Goal: Task Accomplishment & Management: Use online tool/utility

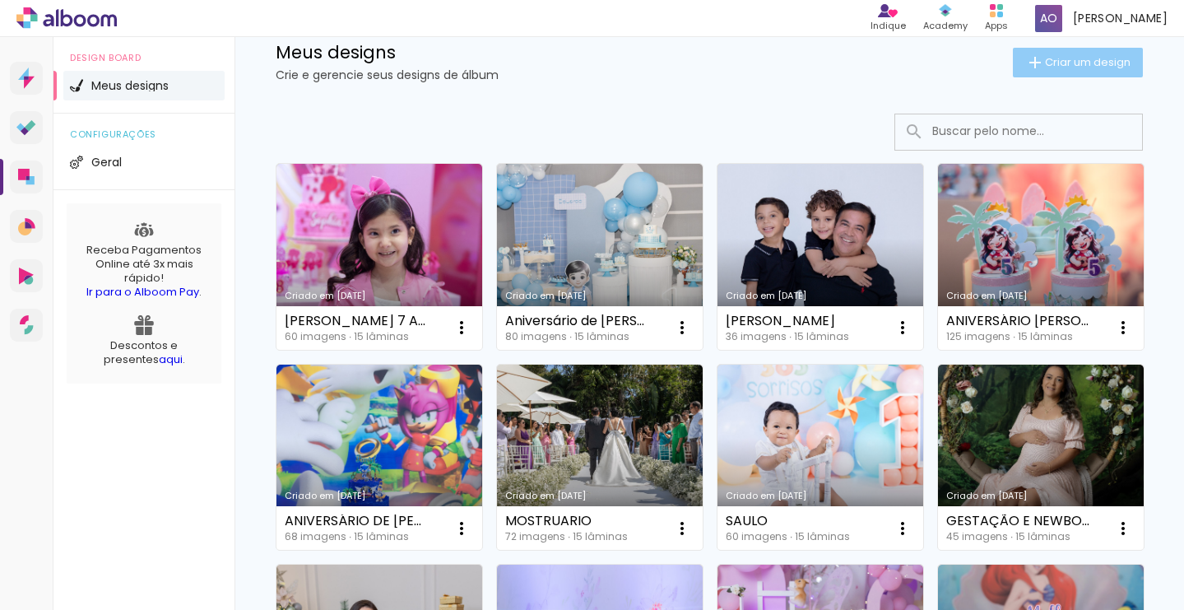
scroll to position [49, 0]
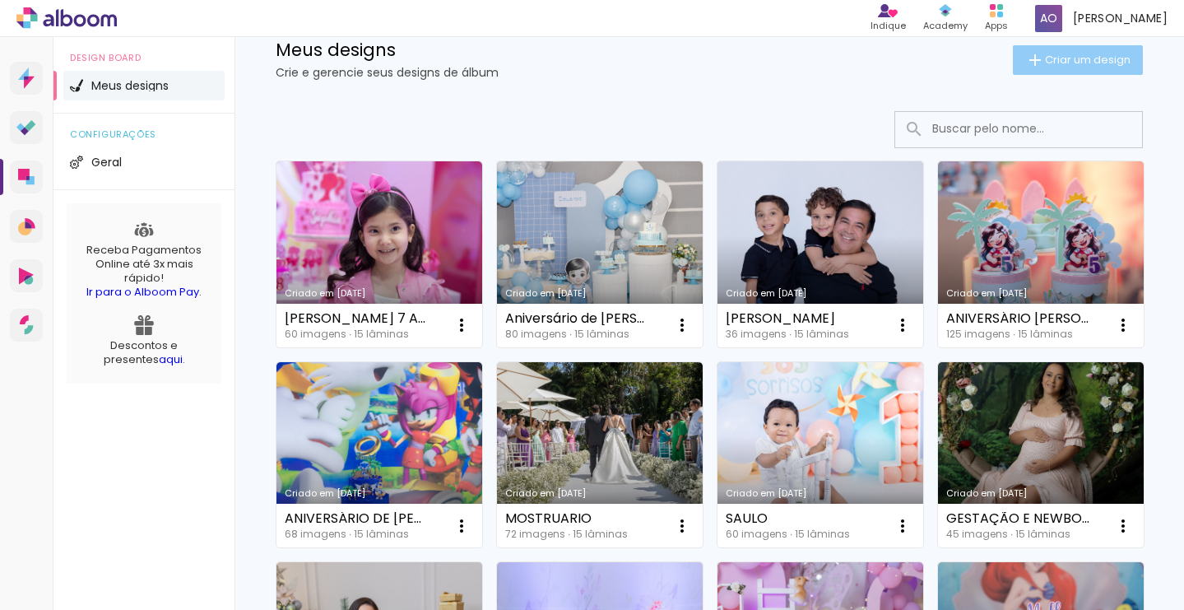
click at [1063, 55] on span "Criar um design" at bounding box center [1088, 59] width 86 height 11
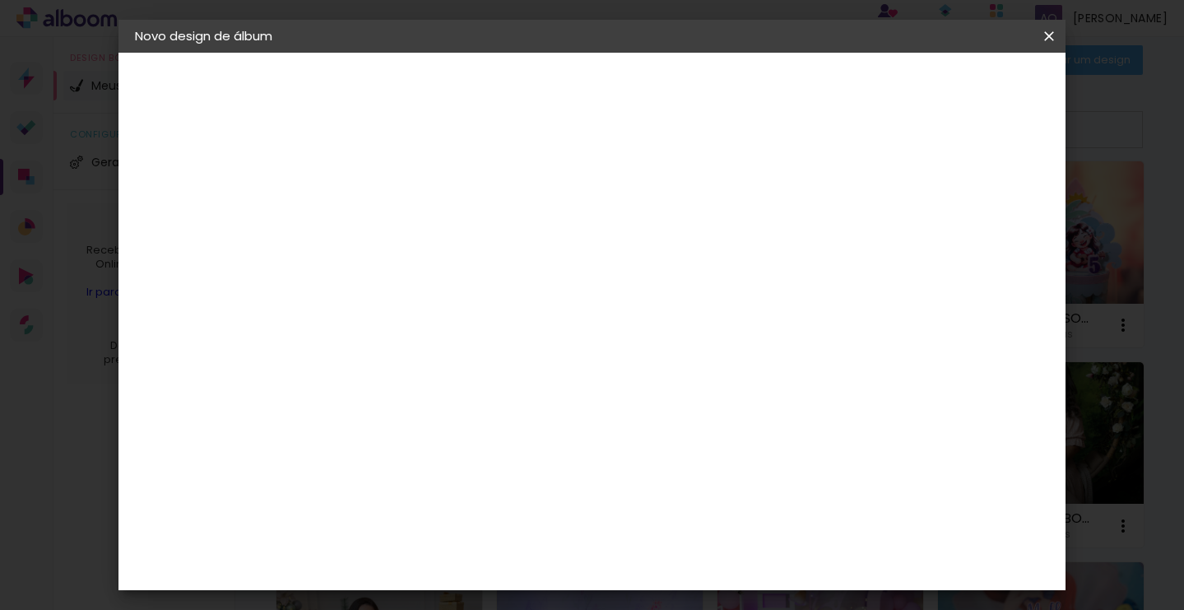
click at [404, 224] on input at bounding box center [404, 221] width 0 height 26
type input "[PERSON_NAME] 1 ANO"
type paper-input "[PERSON_NAME] 1 ANO"
click at [0, 0] on slot "Avançar" at bounding box center [0, 0] width 0 height 0
click at [713, 248] on paper-item "Tamanho Livre" at bounding box center [634, 250] width 158 height 36
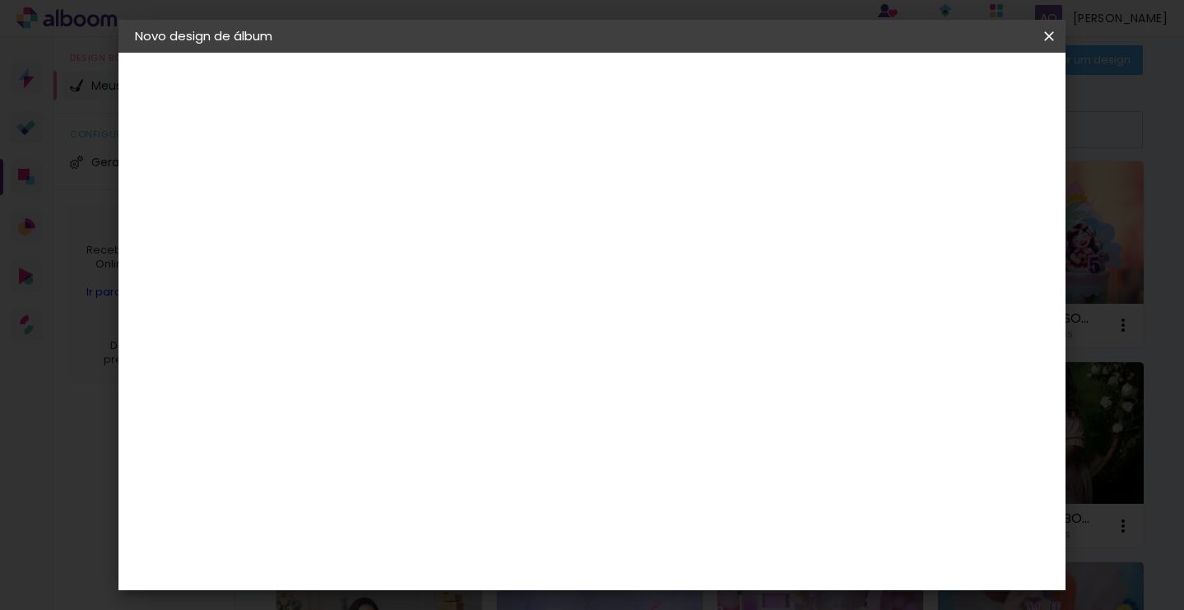
click at [0, 0] on slot "Avançar" at bounding box center [0, 0] width 0 height 0
click at [701, 475] on input "60" at bounding box center [689, 475] width 43 height 25
type input "50"
type paper-input "50"
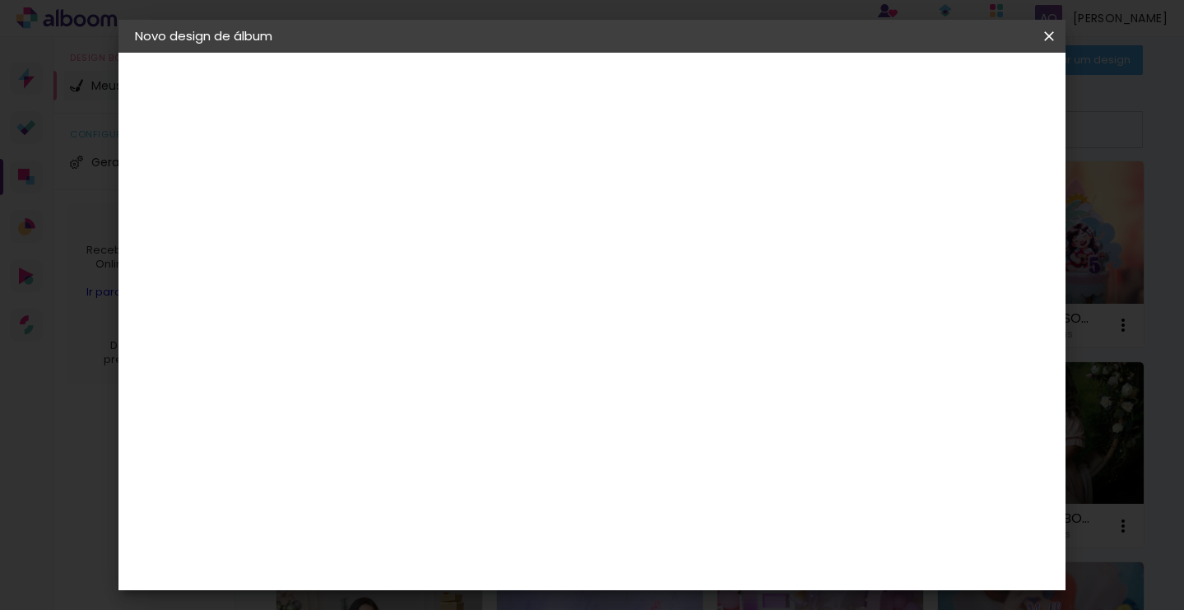
click at [959, 93] on span "Iniciar design" at bounding box center [921, 87] width 75 height 12
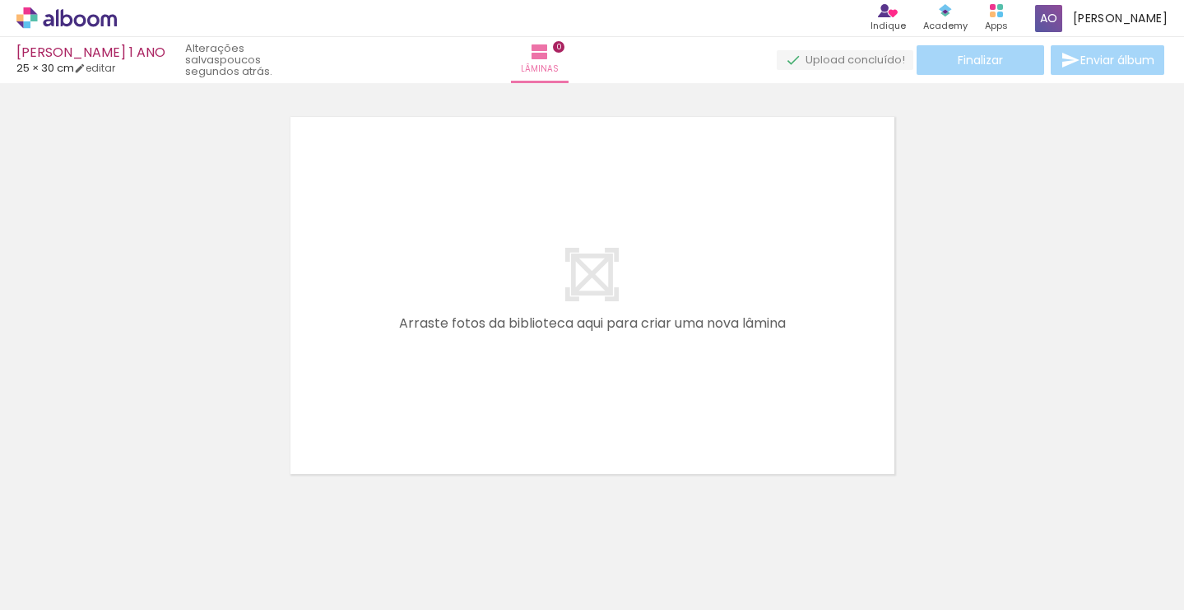
scroll to position [25, 0]
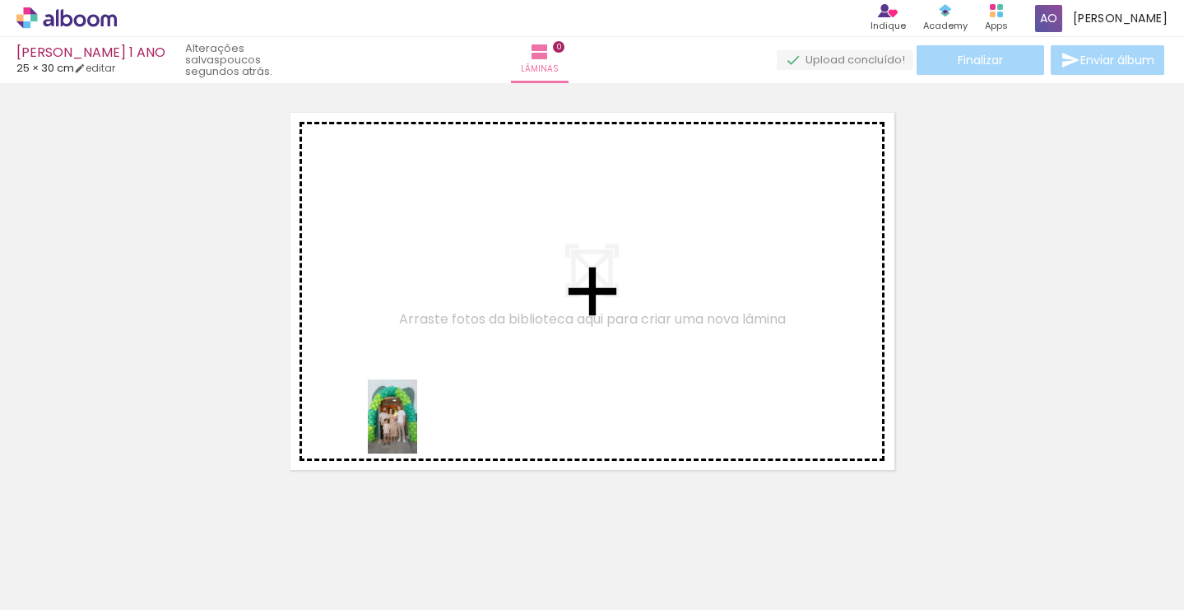
drag, startPoint x: 181, startPoint y: 562, endPoint x: 401, endPoint y: 454, distance: 244.7
click at [419, 426] on quentale-workspace at bounding box center [592, 305] width 1184 height 610
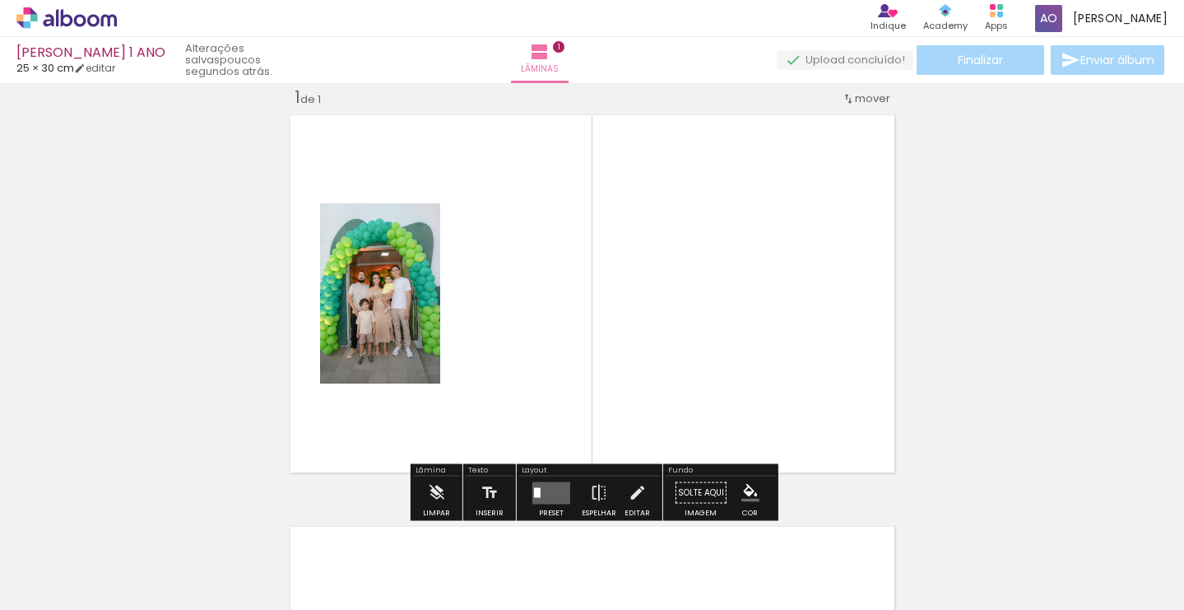
scroll to position [21, 0]
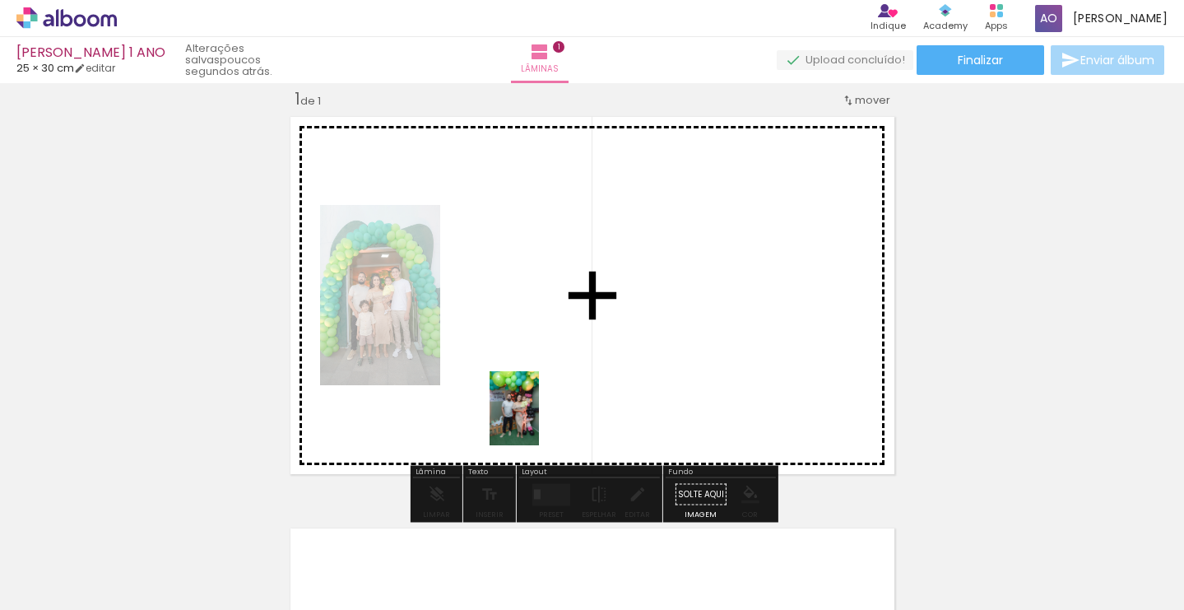
drag, startPoint x: 285, startPoint y: 544, endPoint x: 539, endPoint y: 420, distance: 282.6
click at [539, 420] on quentale-workspace at bounding box center [592, 305] width 1184 height 610
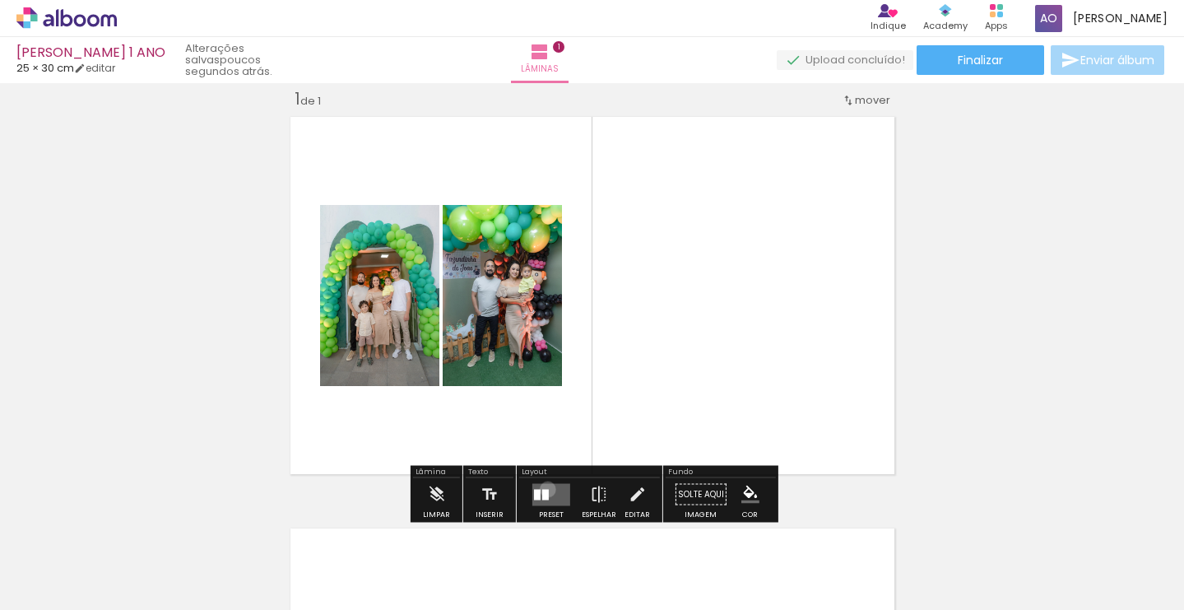
click at [544, 489] on div at bounding box center [545, 494] width 7 height 11
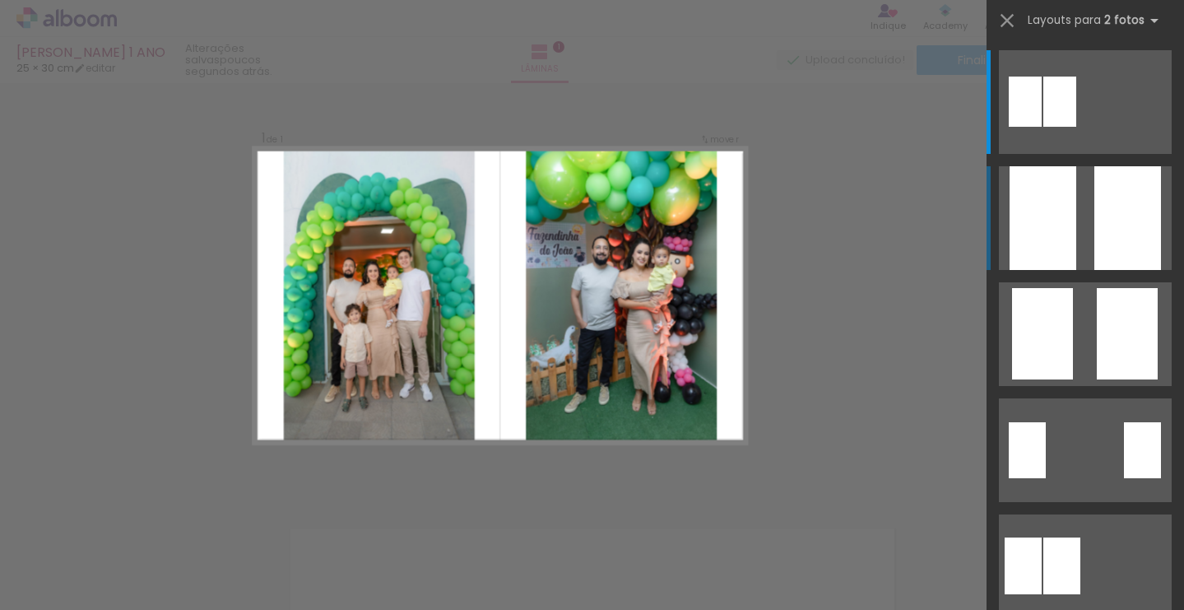
click at [1082, 219] on quentale-layouter at bounding box center [1085, 218] width 173 height 104
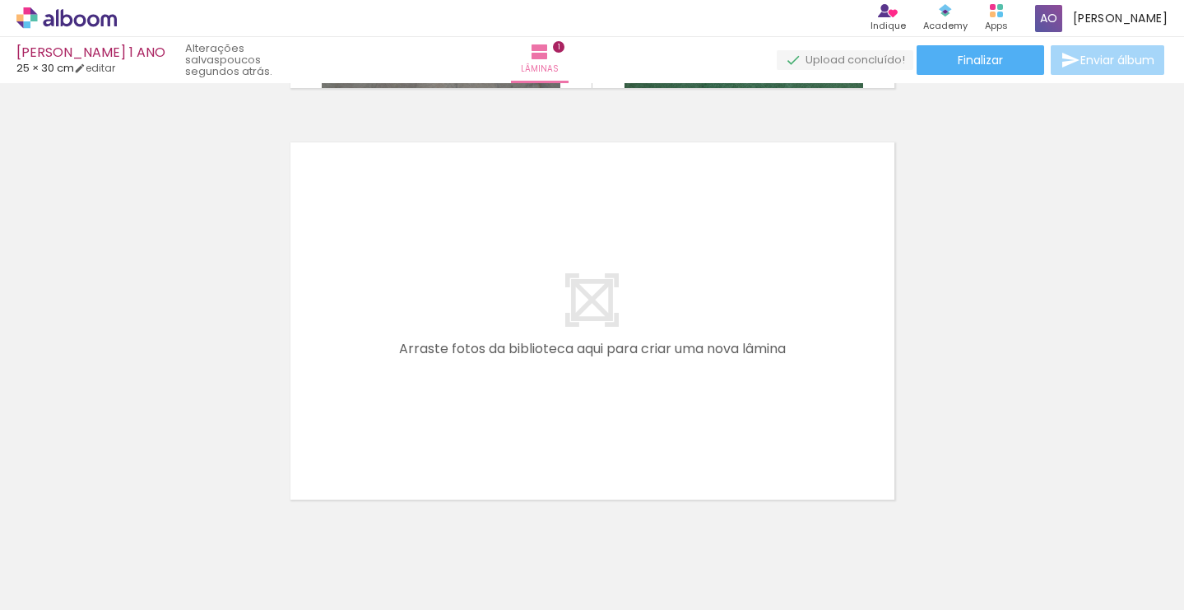
scroll to position [420, 0]
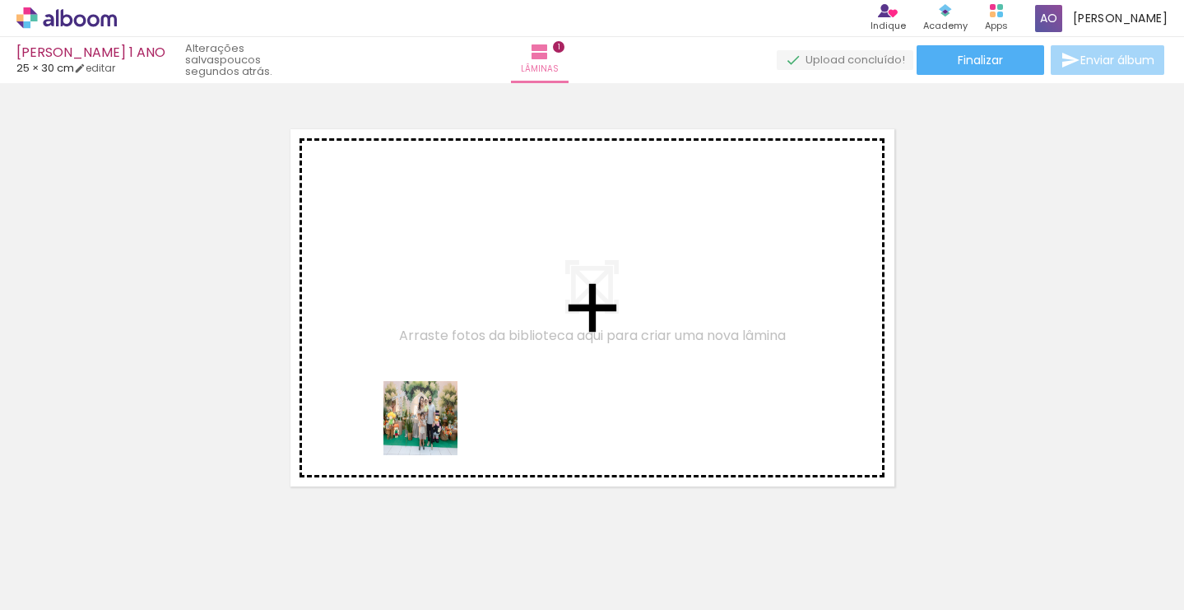
drag, startPoint x: 379, startPoint y: 560, endPoint x: 436, endPoint y: 402, distance: 168.9
click at [436, 402] on quentale-workspace at bounding box center [592, 305] width 1184 height 610
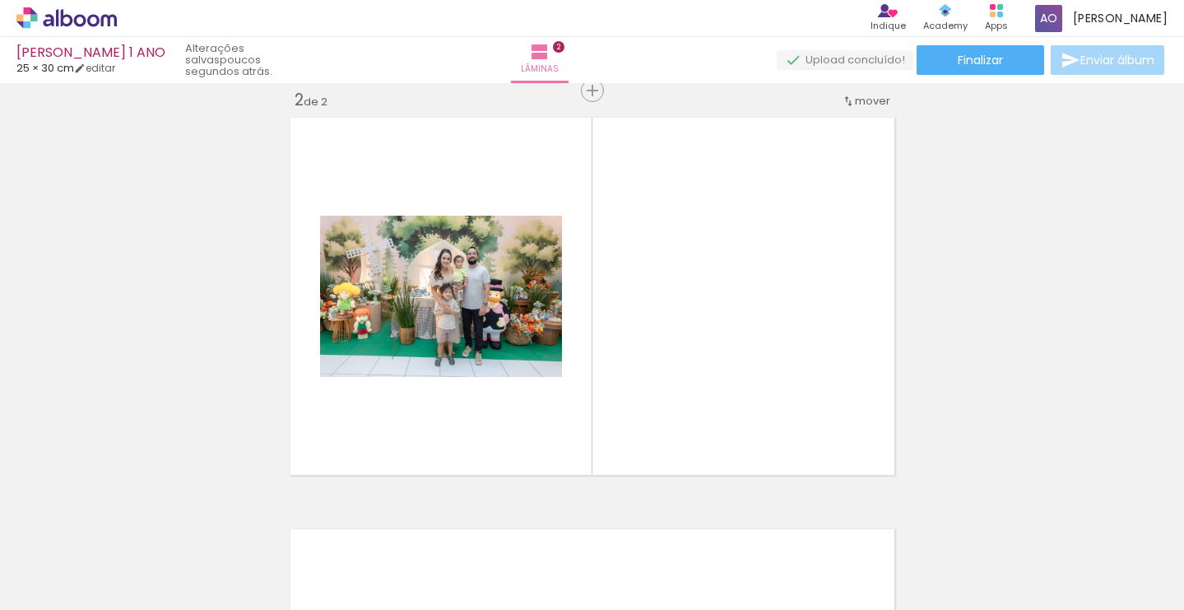
scroll to position [432, 0]
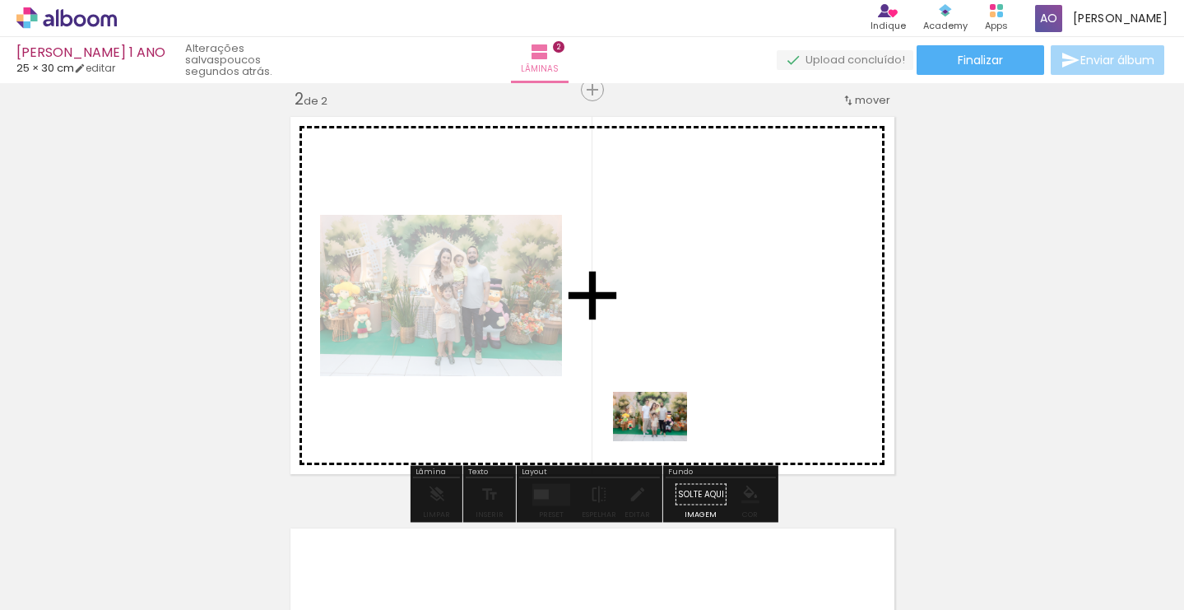
drag, startPoint x: 460, startPoint y: 556, endPoint x: 662, endPoint y: 441, distance: 232.9
click at [662, 441] on quentale-workspace at bounding box center [592, 305] width 1184 height 610
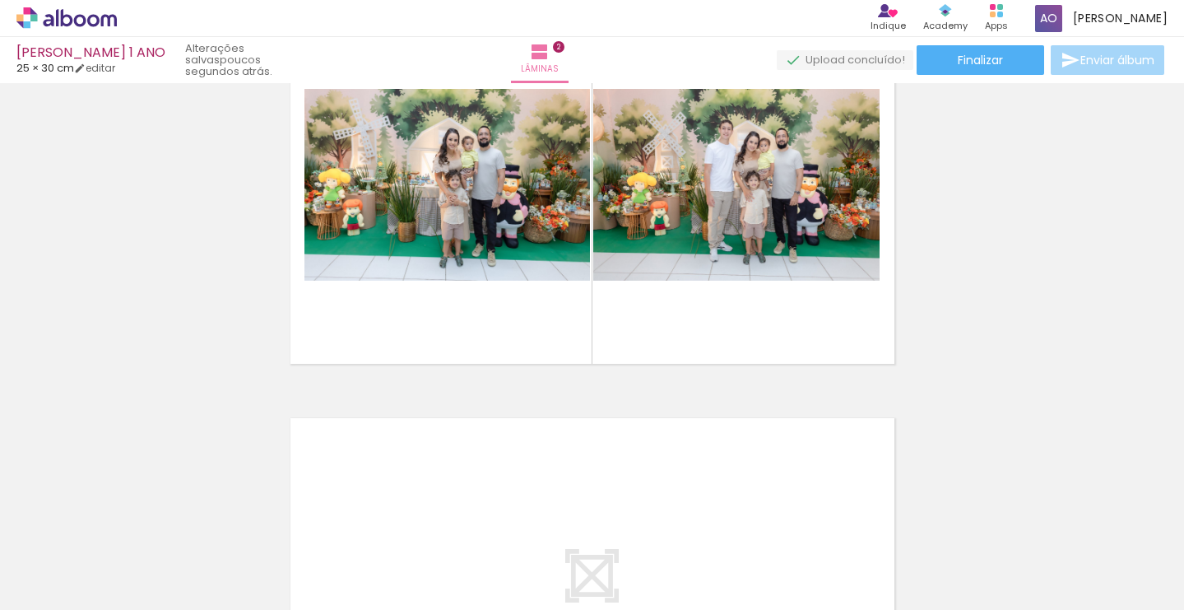
scroll to position [531, 0]
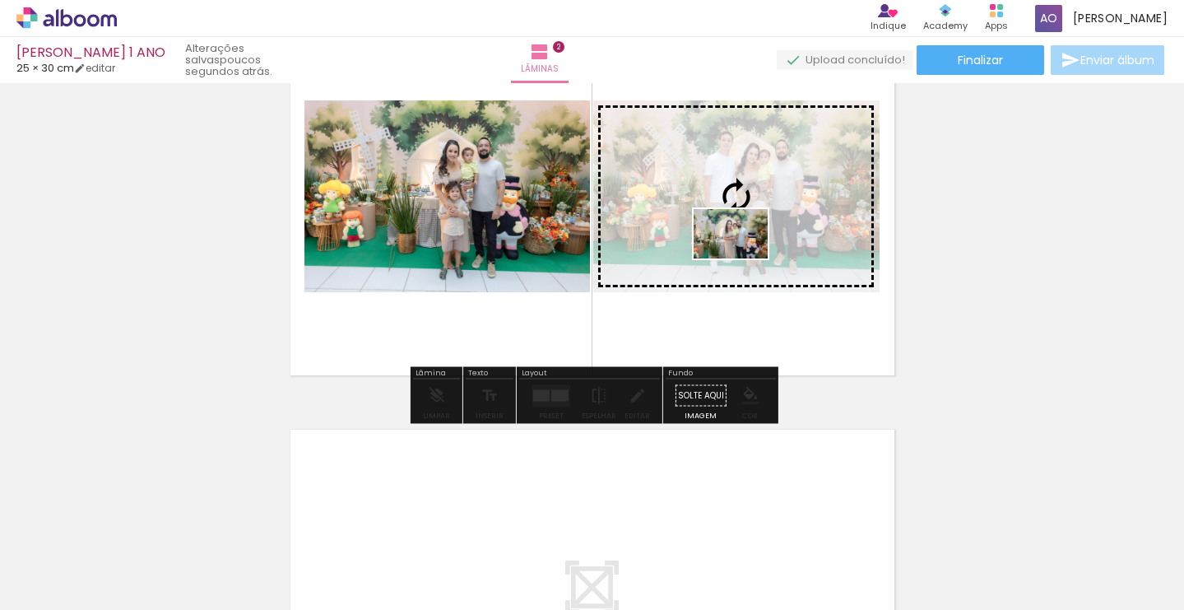
drag, startPoint x: 637, startPoint y: 564, endPoint x: 743, endPoint y: 258, distance: 324.0
click at [743, 258] on quentale-workspace at bounding box center [592, 305] width 1184 height 610
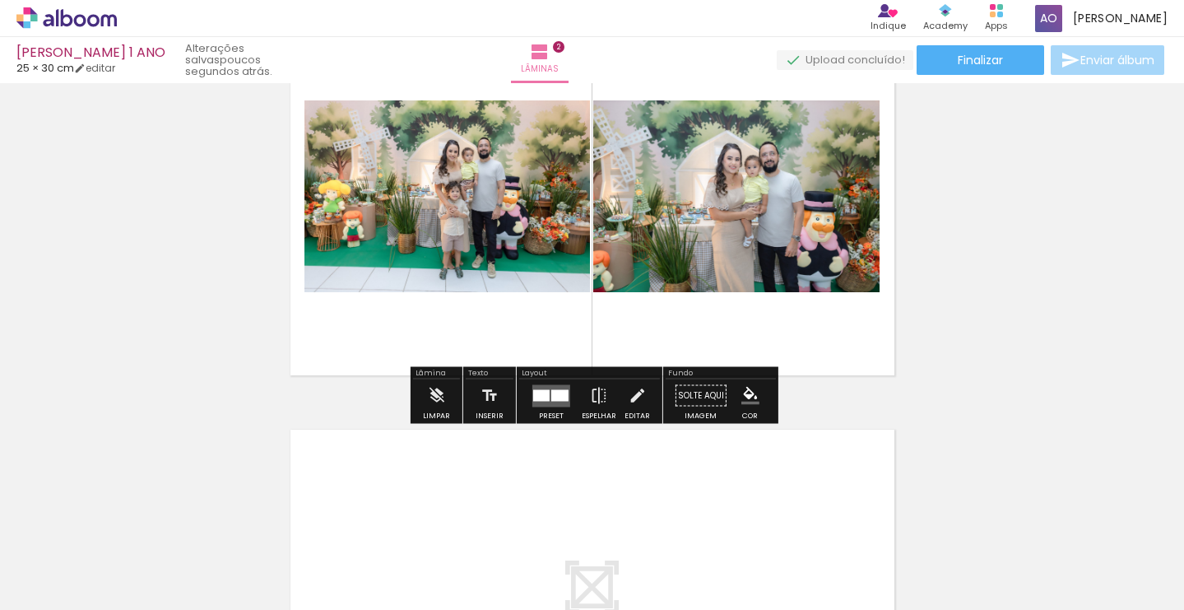
click at [551, 392] on div at bounding box center [559, 395] width 17 height 12
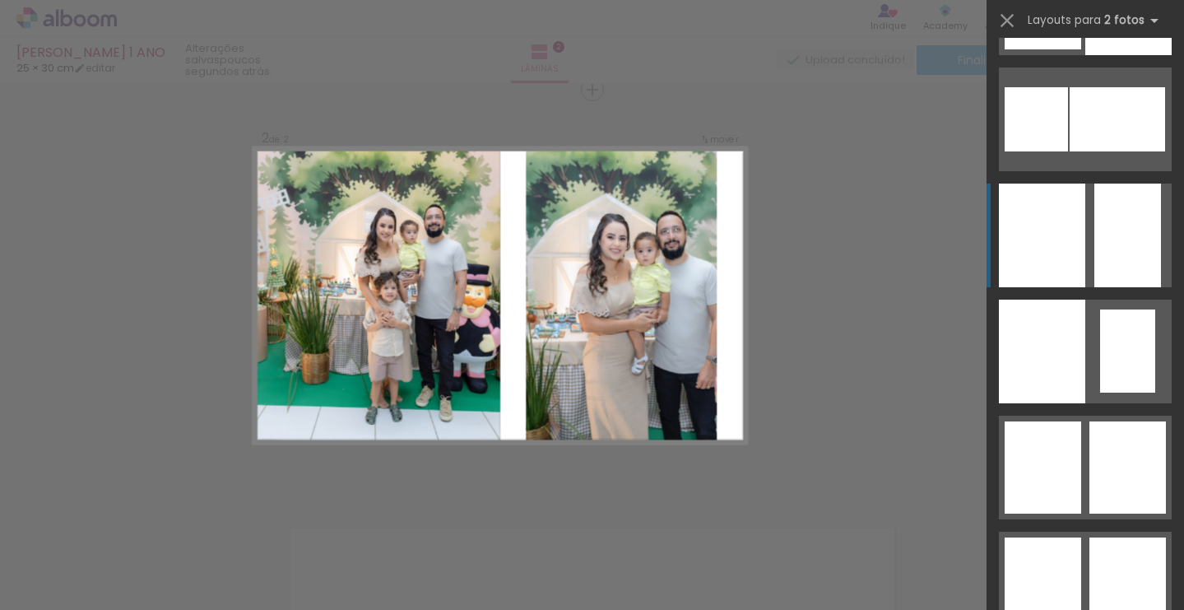
scroll to position [3022, 0]
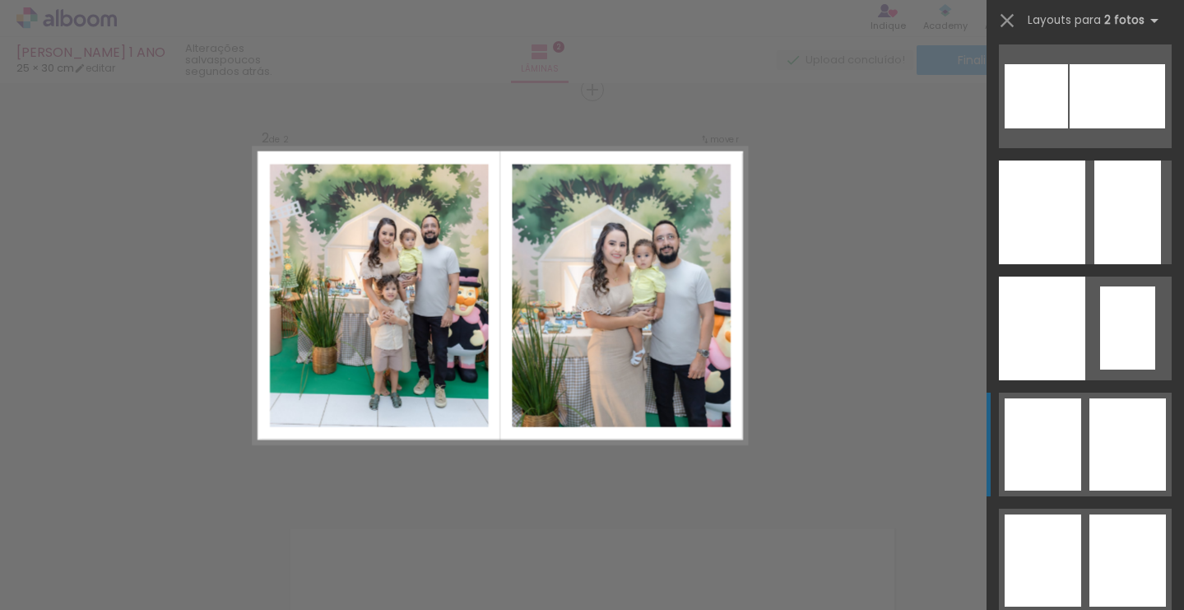
click at [1088, 476] on quentale-layouter at bounding box center [1085, 444] width 173 height 104
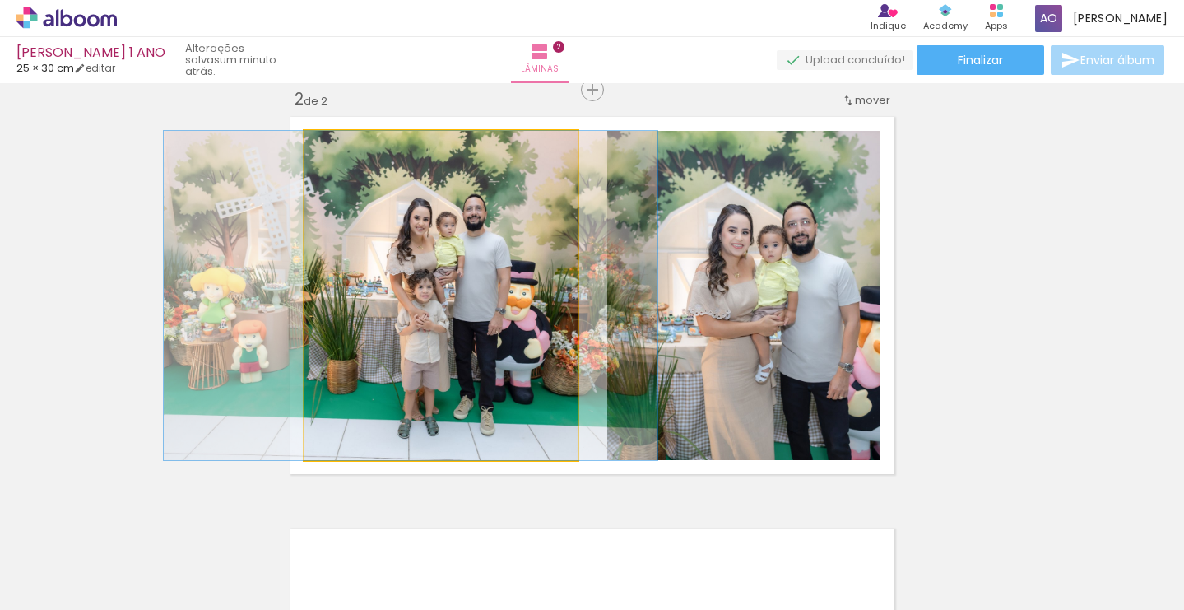
drag, startPoint x: 527, startPoint y: 345, endPoint x: 497, endPoint y: 343, distance: 30.5
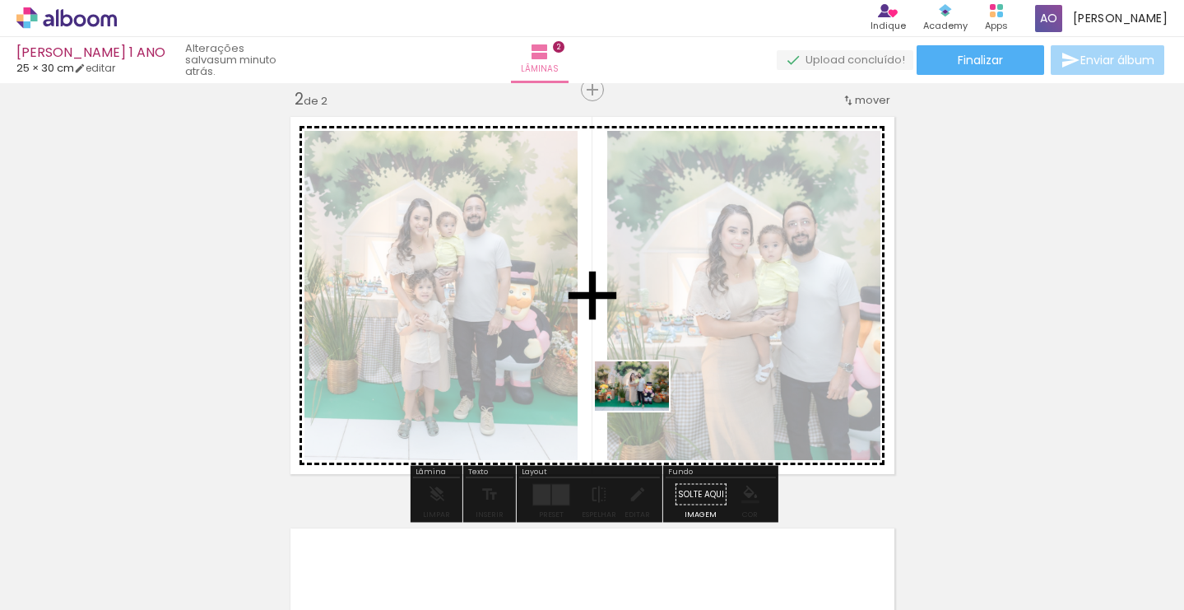
scroll to position [431, 0]
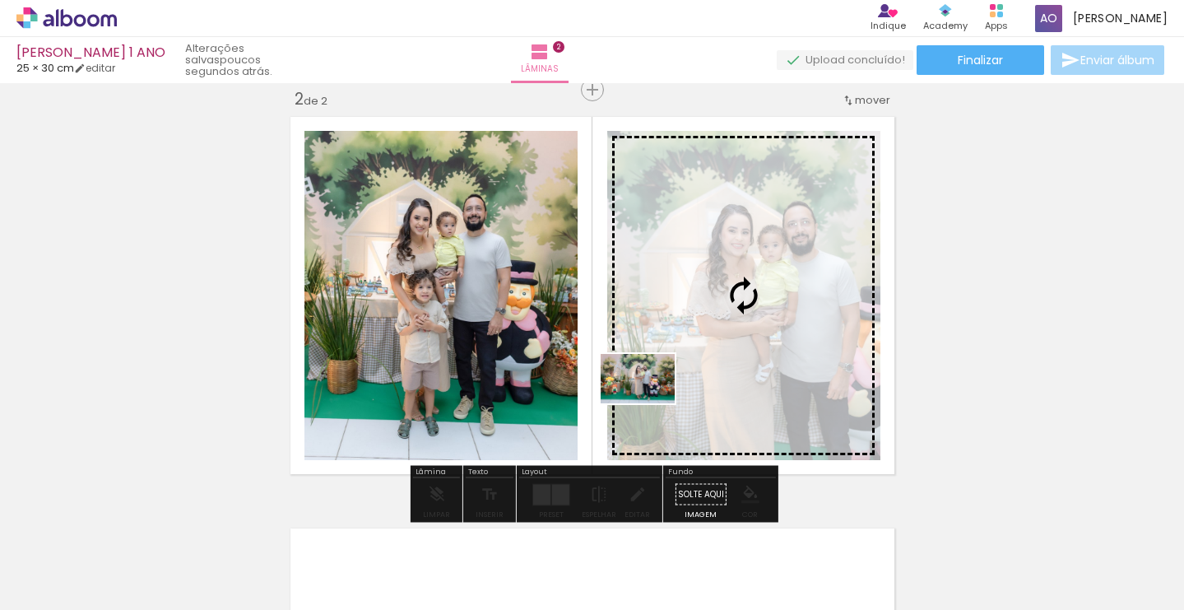
drag, startPoint x: 537, startPoint y: 548, endPoint x: 650, endPoint y: 403, distance: 183.5
click at [650, 403] on quentale-workspace at bounding box center [592, 305] width 1184 height 610
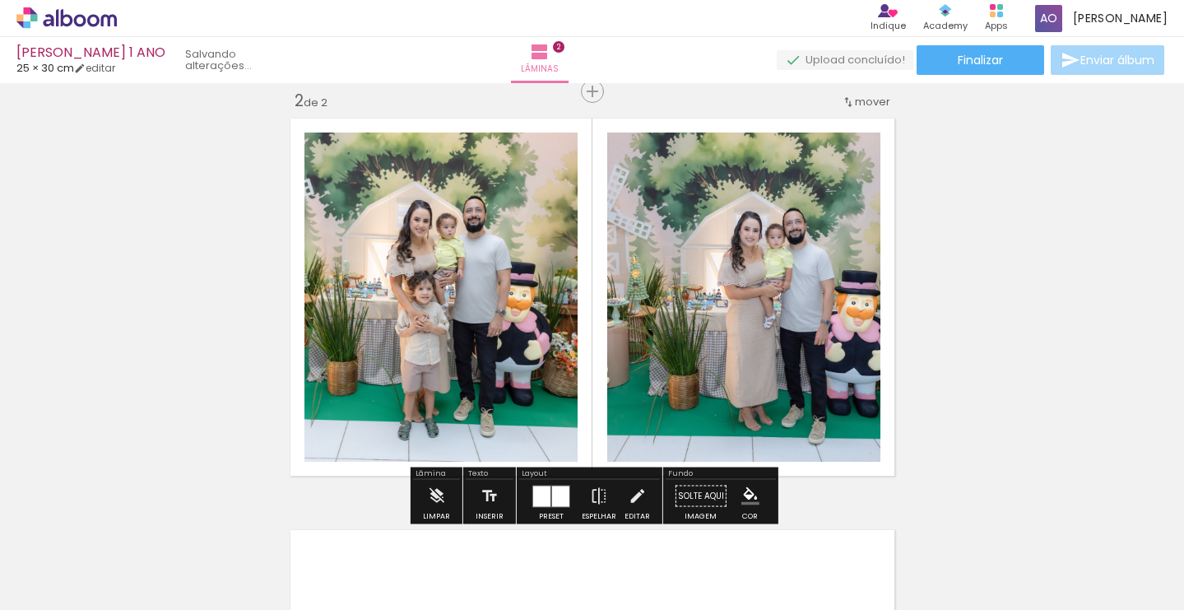
scroll to position [0, 0]
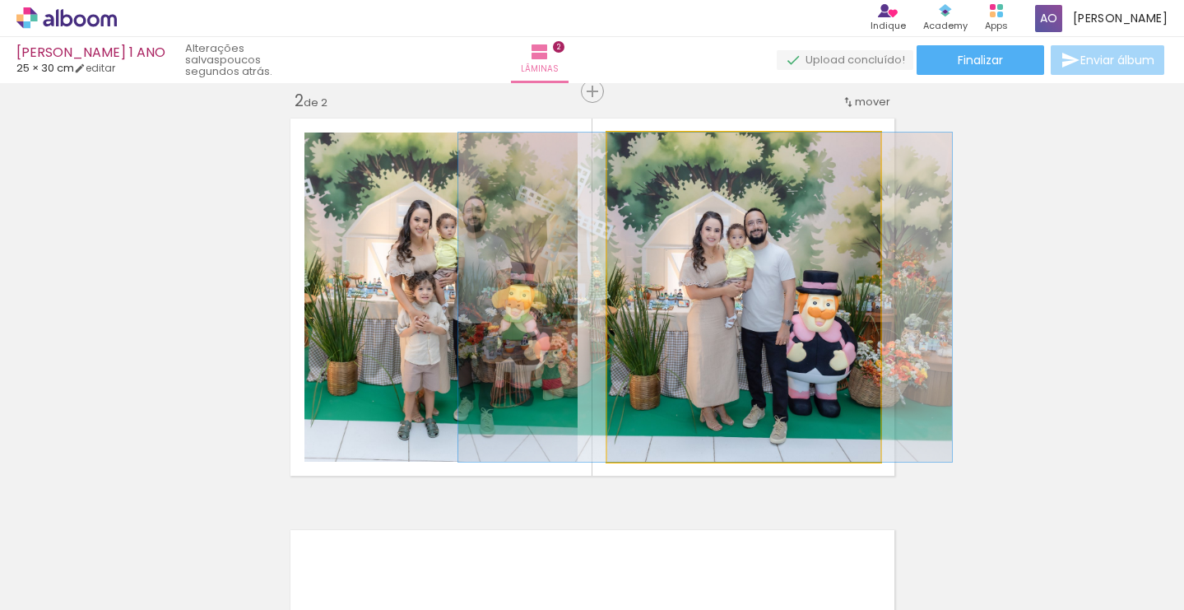
drag, startPoint x: 750, startPoint y: 366, endPoint x: 711, endPoint y: 364, distance: 38.8
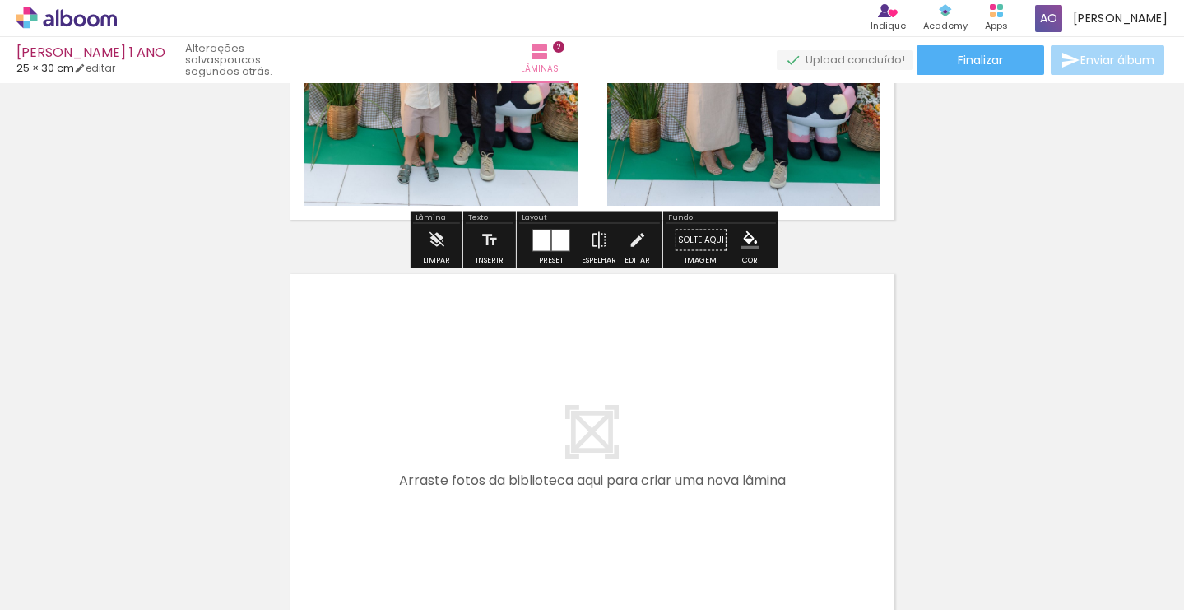
scroll to position [864, 0]
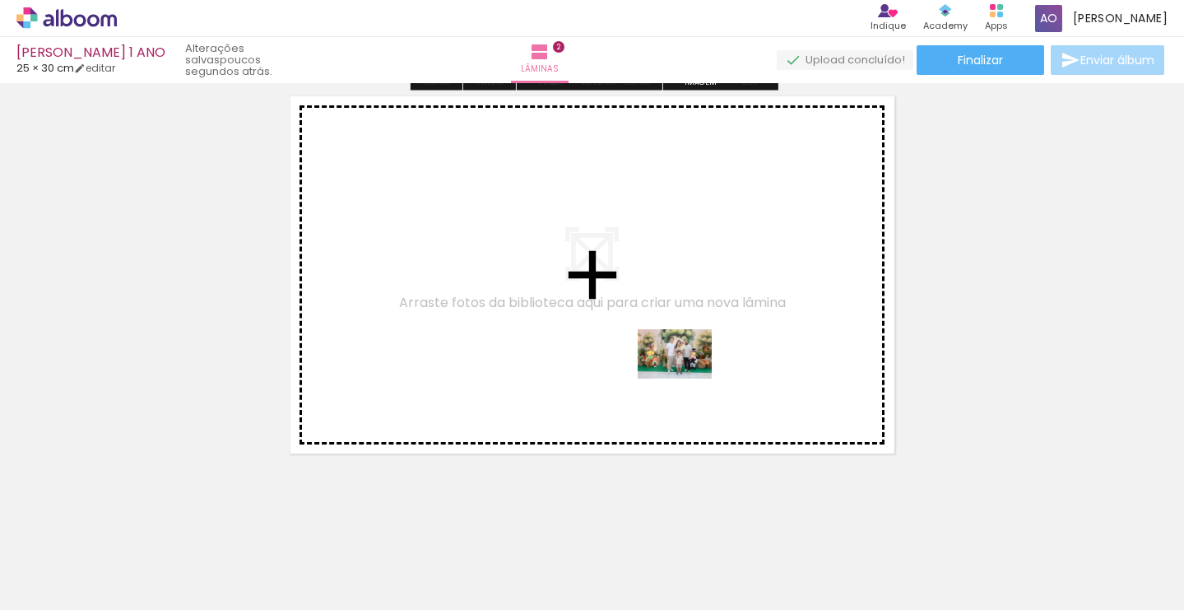
drag, startPoint x: 451, startPoint y: 542, endPoint x: 687, endPoint y: 379, distance: 287.4
click at [687, 379] on quentale-workspace at bounding box center [592, 305] width 1184 height 610
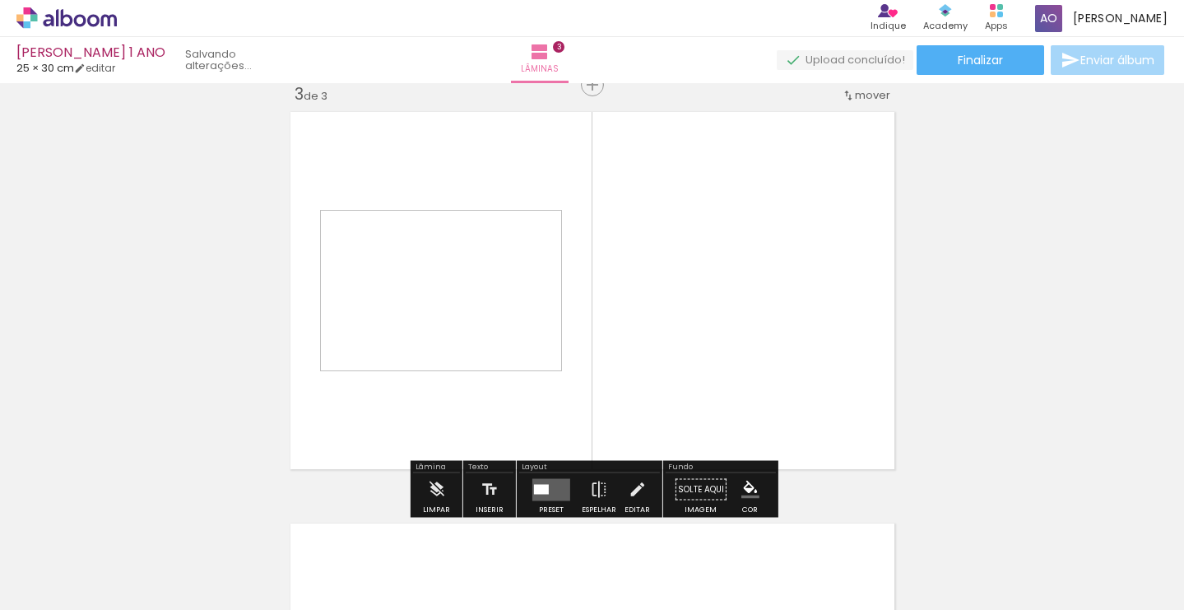
scroll to position [843, 0]
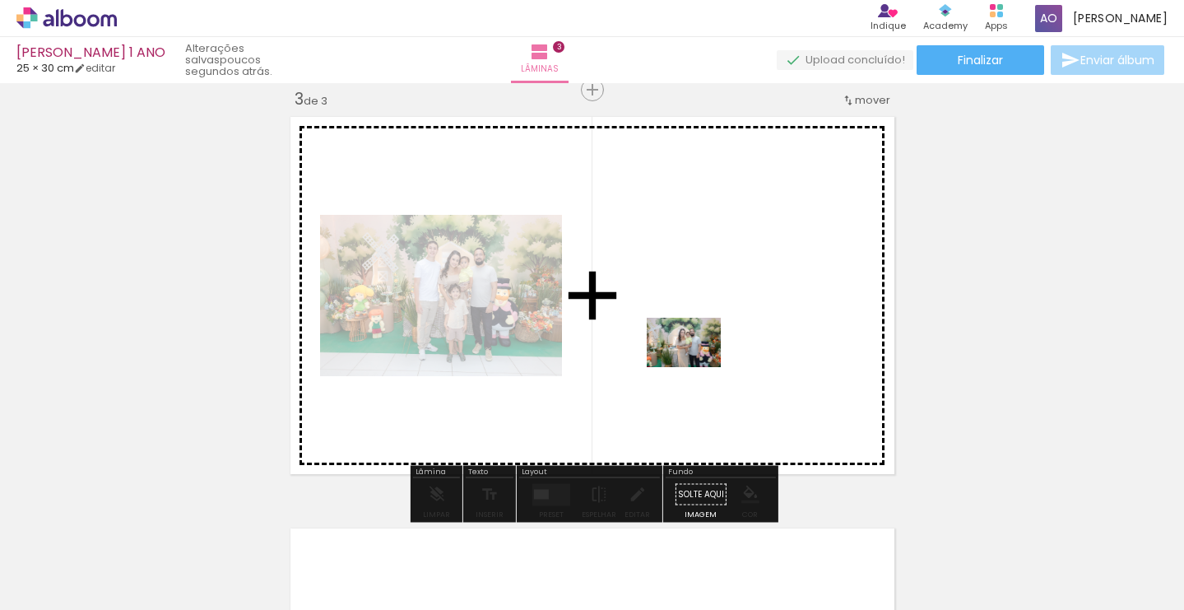
drag, startPoint x: 630, startPoint y: 549, endPoint x: 696, endPoint y: 367, distance: 193.4
click at [696, 367] on quentale-workspace at bounding box center [592, 305] width 1184 height 610
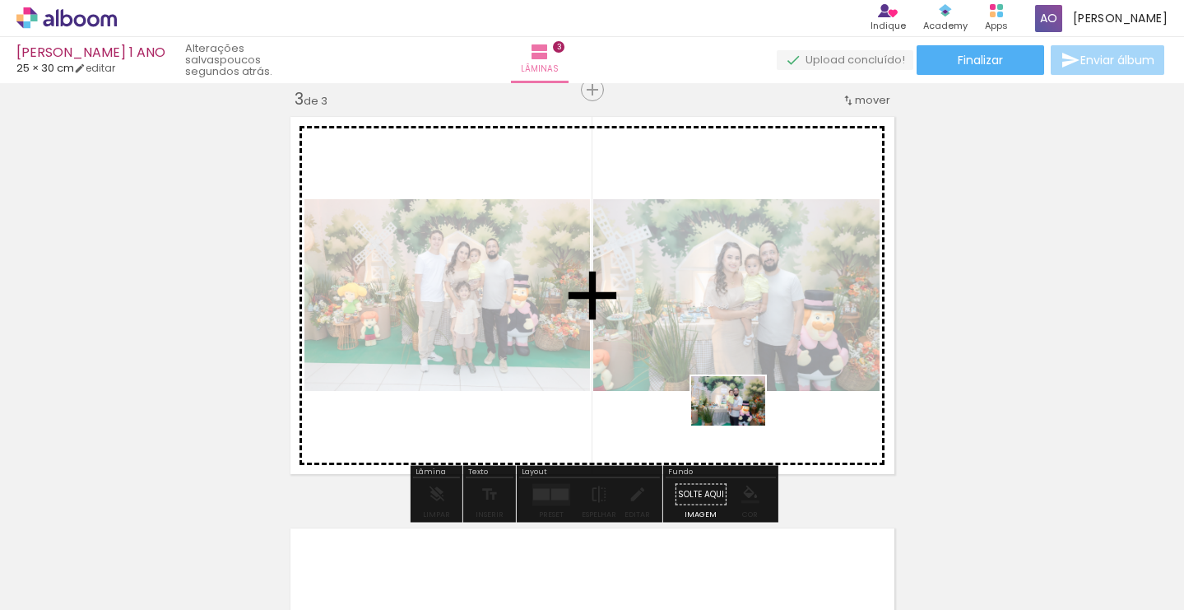
drag, startPoint x: 714, startPoint y: 549, endPoint x: 732, endPoint y: 399, distance: 150.8
click at [741, 425] on quentale-workspace at bounding box center [592, 305] width 1184 height 610
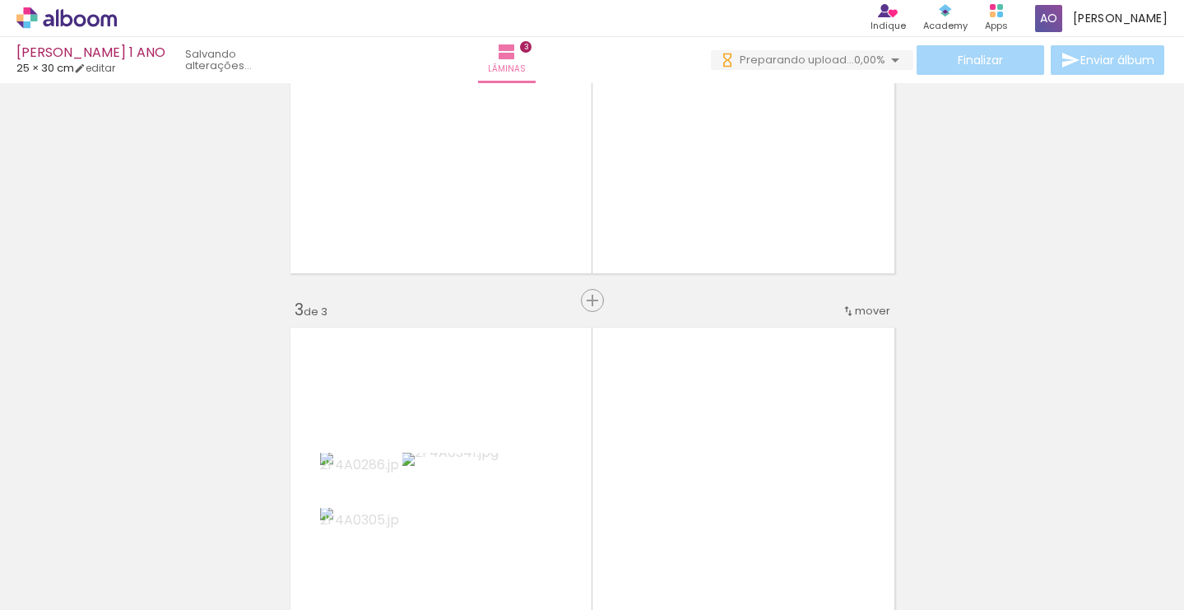
scroll to position [0, 0]
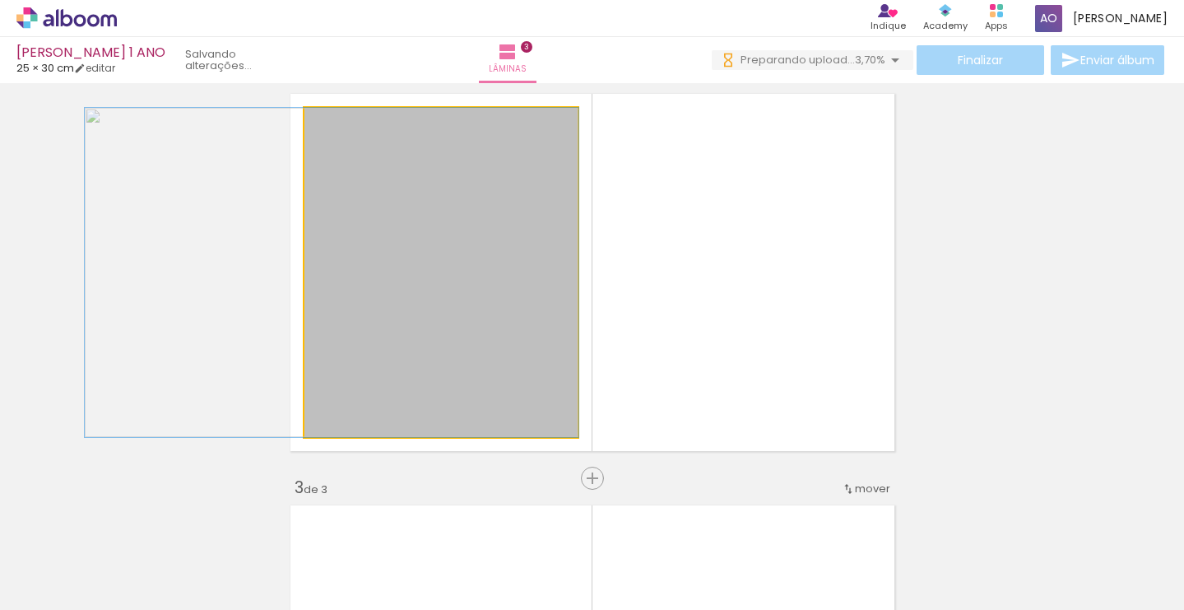
drag, startPoint x: 504, startPoint y: 242, endPoint x: 425, endPoint y: 239, distance: 78.2
drag, startPoint x: 434, startPoint y: 254, endPoint x: 550, endPoint y: 255, distance: 115.2
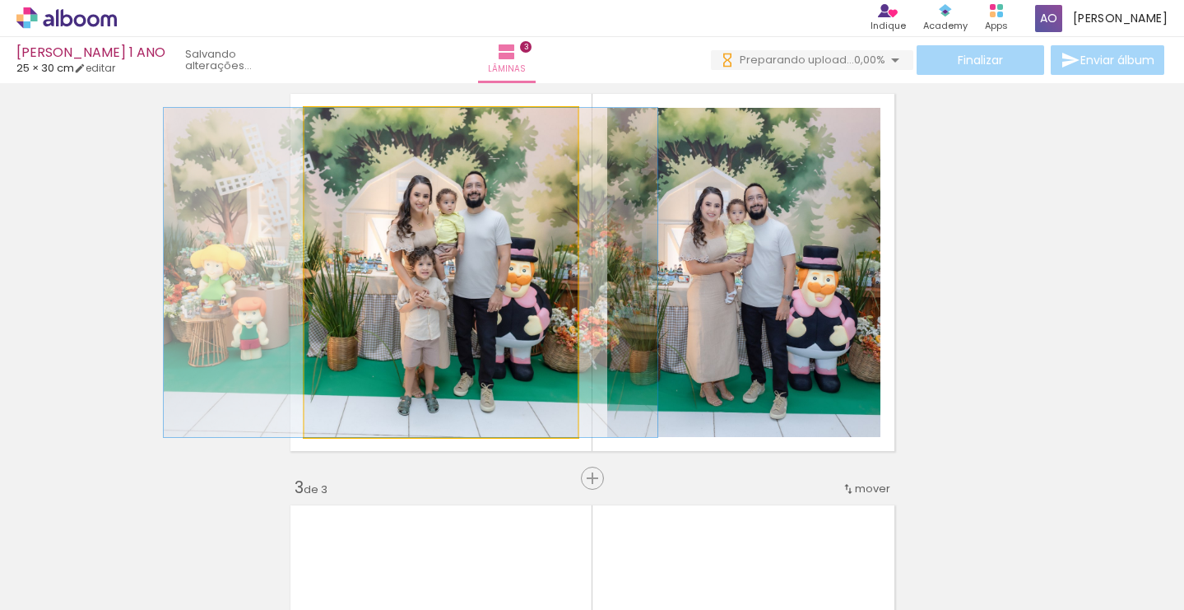
drag, startPoint x: 462, startPoint y: 244, endPoint x: 423, endPoint y: 240, distance: 38.9
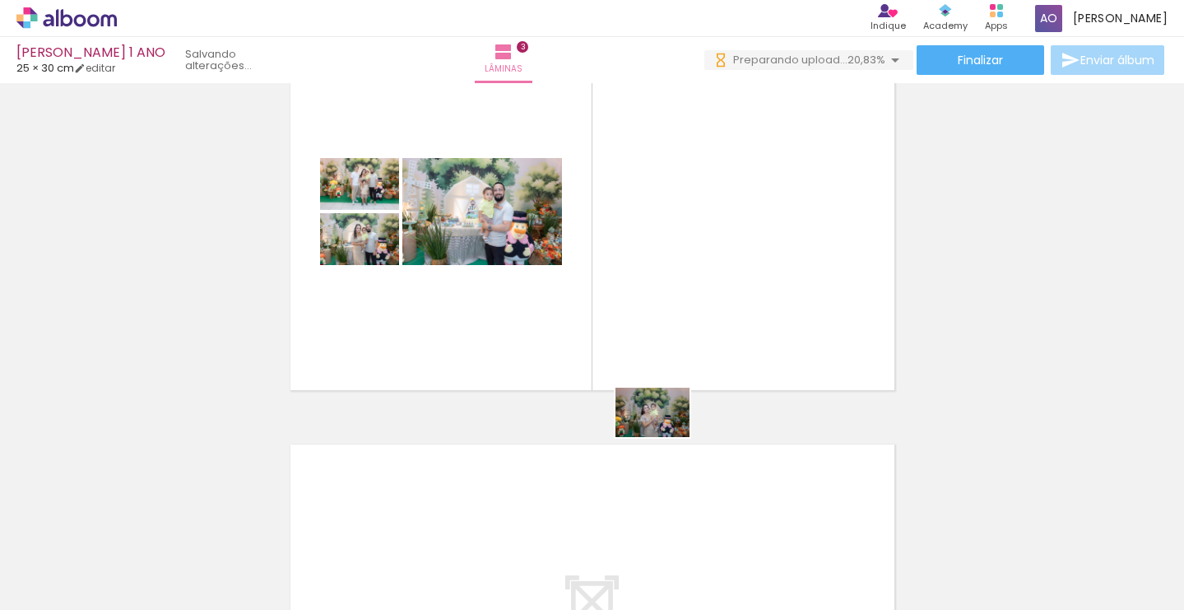
drag, startPoint x: 938, startPoint y: 574, endPoint x: 665, endPoint y: 384, distance: 332.8
click at [665, 406] on quentale-workspace at bounding box center [592, 305] width 1184 height 610
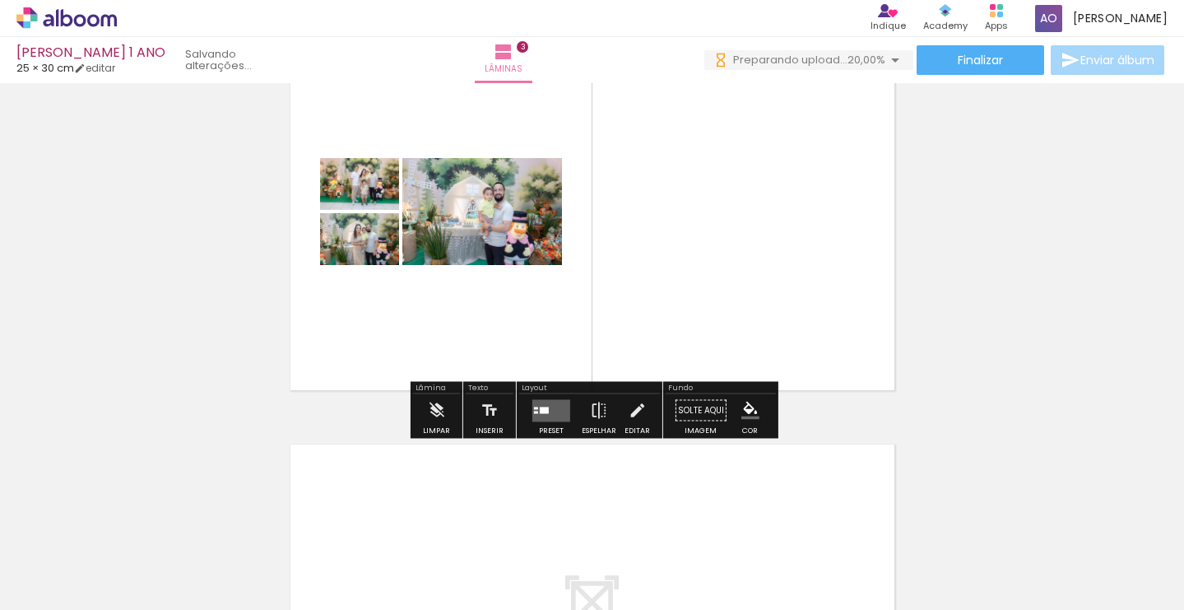
drag, startPoint x: 661, startPoint y: 362, endPoint x: 678, endPoint y: 304, distance: 60.1
click at [678, 304] on quentale-layouter at bounding box center [592, 211] width 617 height 370
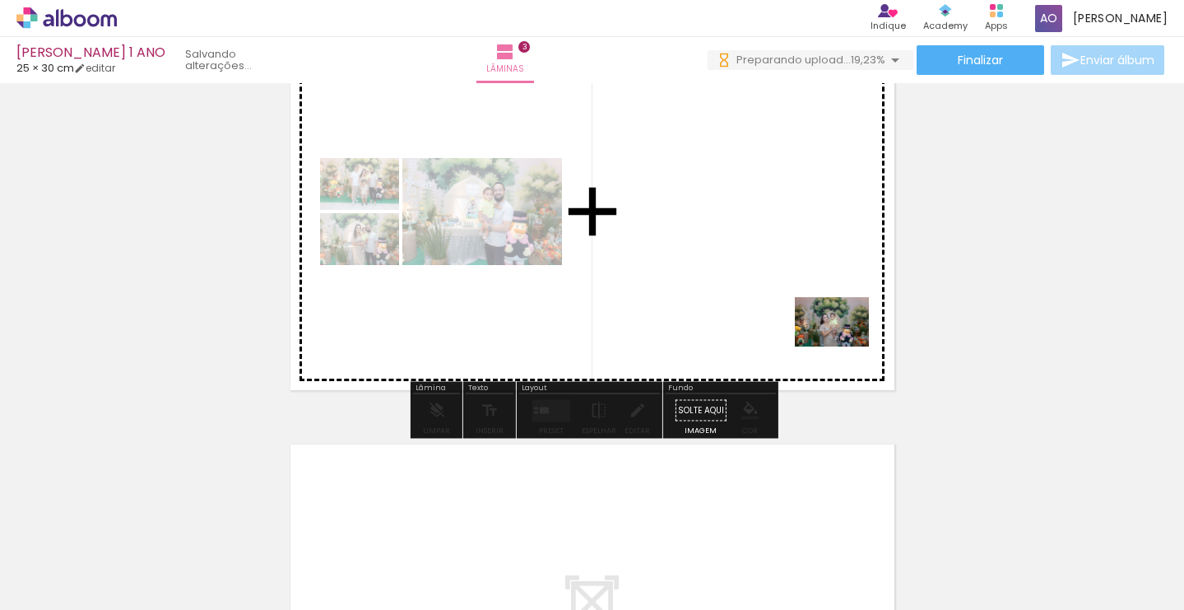
drag, startPoint x: 932, startPoint y: 559, endPoint x: 843, endPoint y: 344, distance: 232.4
click at [843, 344] on quentale-workspace at bounding box center [592, 305] width 1184 height 610
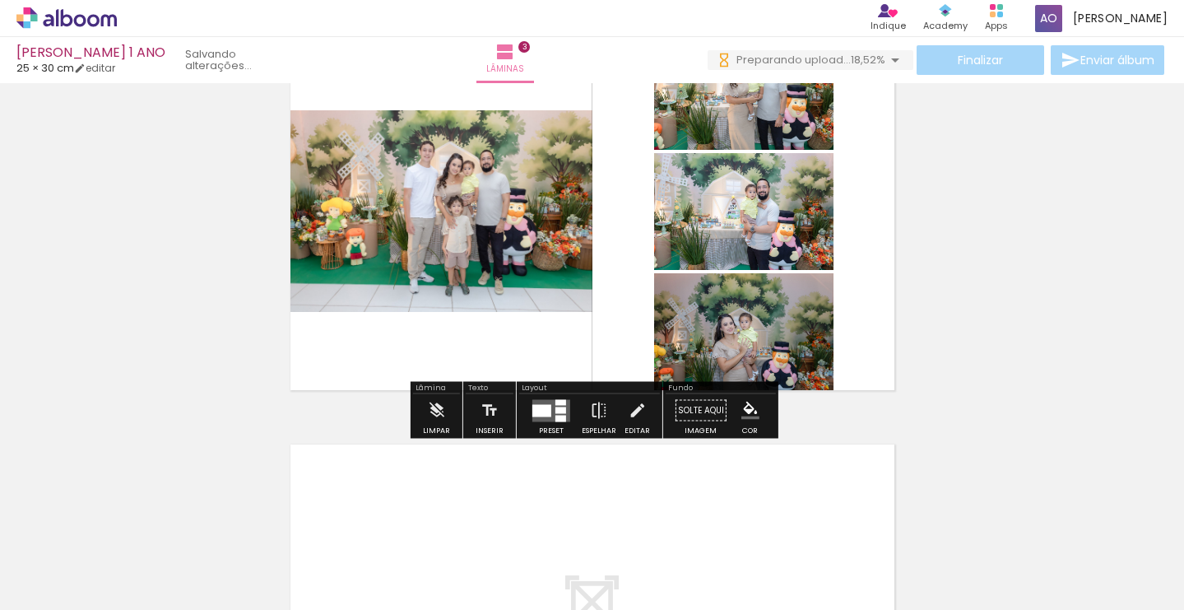
click at [556, 410] on div at bounding box center [560, 409] width 11 height 7
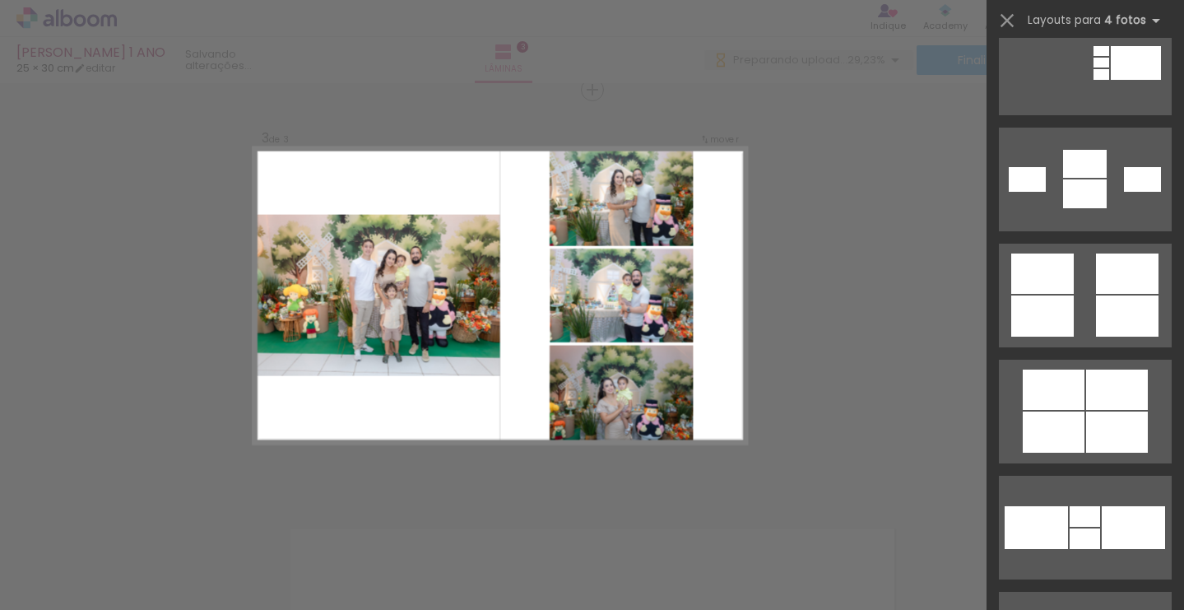
click at [953, 408] on div "Confirmar Cancelar" at bounding box center [592, 82] width 1184 height 1685
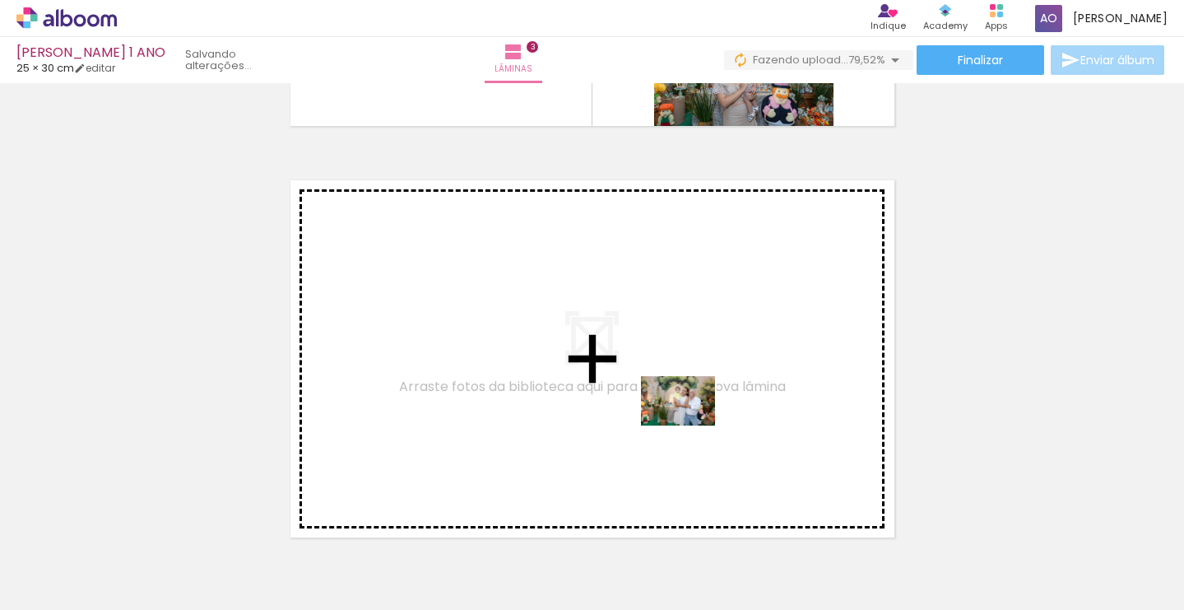
drag, startPoint x: 809, startPoint y: 567, endPoint x: 690, endPoint y: 425, distance: 184.6
click at [690, 425] on quentale-workspace at bounding box center [592, 305] width 1184 height 610
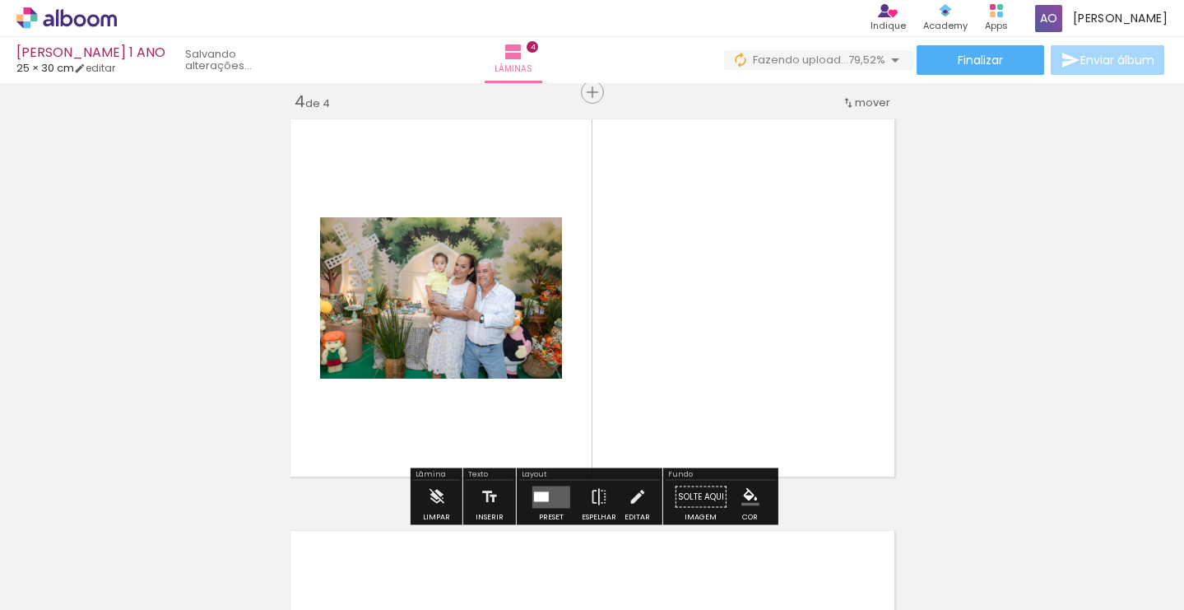
scroll to position [1255, 0]
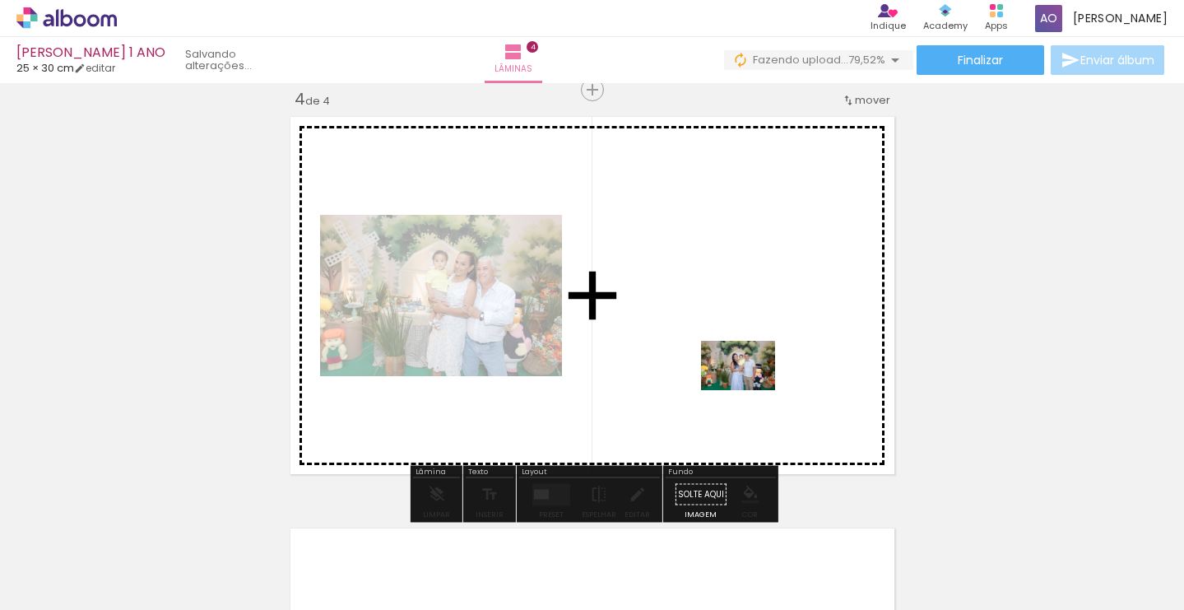
drag, startPoint x: 894, startPoint y: 521, endPoint x: 750, endPoint y: 390, distance: 194.6
click at [750, 390] on quentale-workspace at bounding box center [592, 305] width 1184 height 610
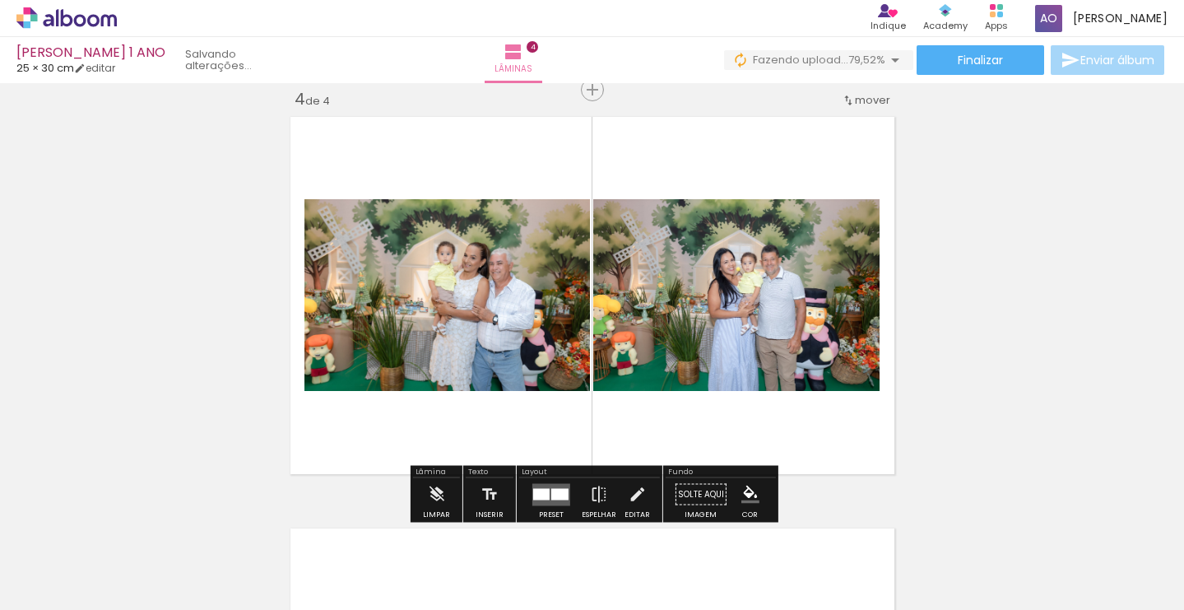
scroll to position [0, 209]
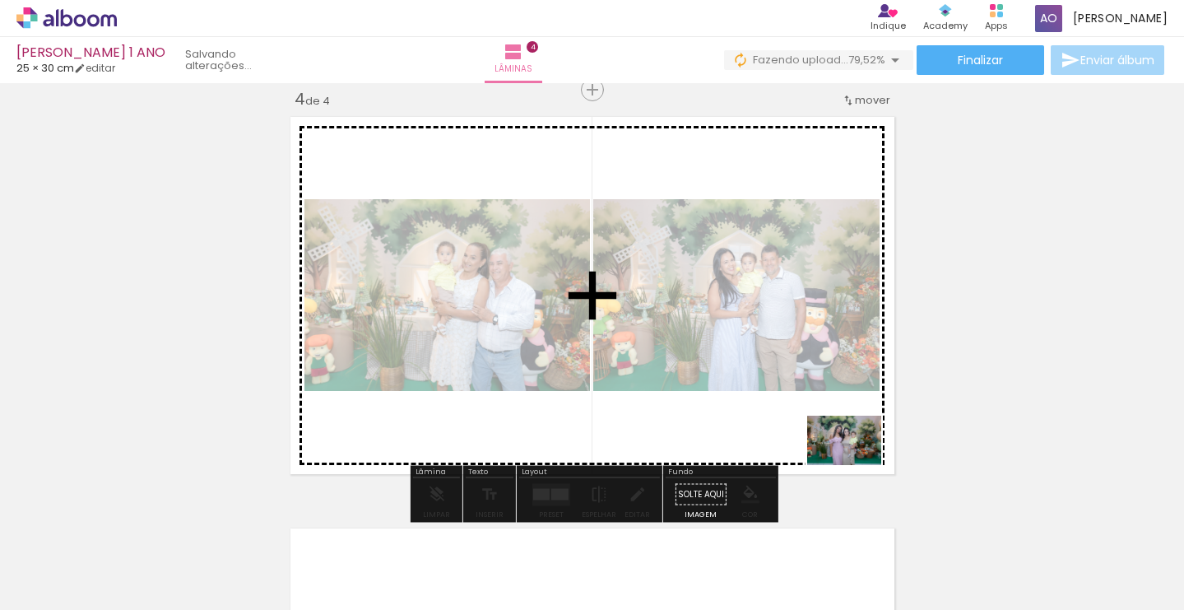
drag, startPoint x: 987, startPoint y: 564, endPoint x: 855, endPoint y: 465, distance: 165.1
click at [857, 465] on quentale-workspace at bounding box center [592, 305] width 1184 height 610
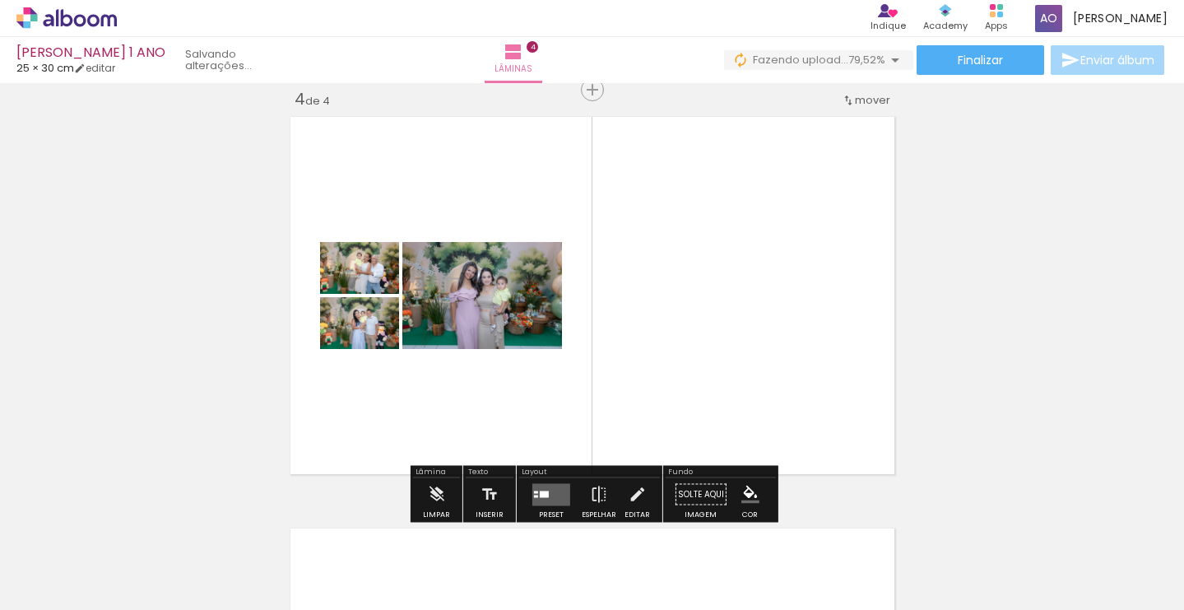
scroll to position [0, 471]
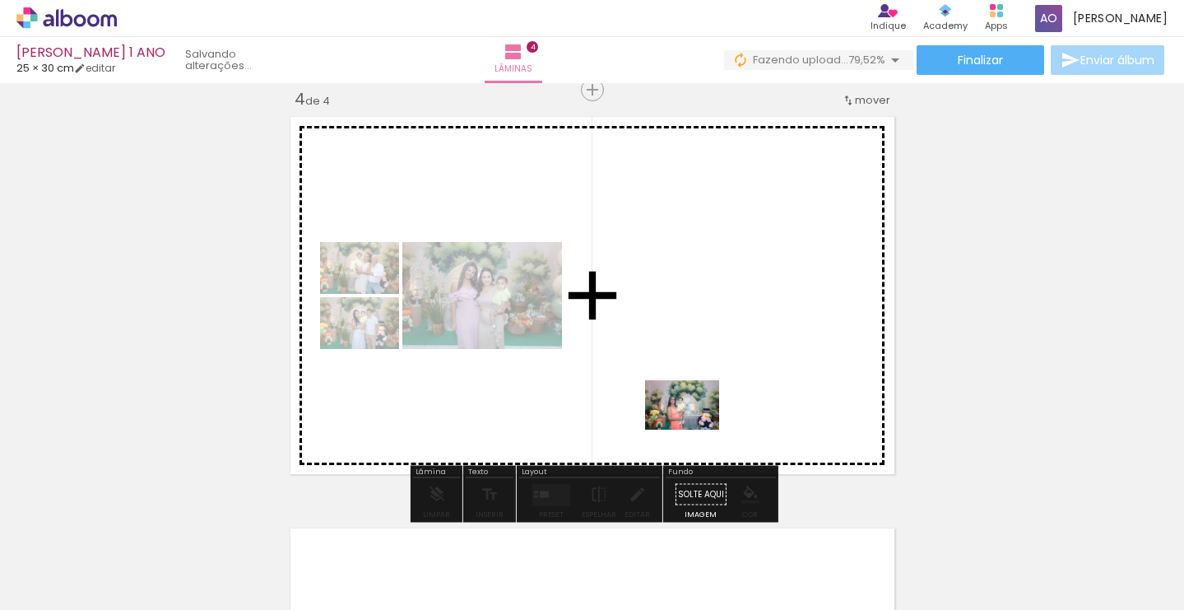
drag, startPoint x: 873, startPoint y: 560, endPoint x: 694, endPoint y: 430, distance: 221.4
click at [694, 430] on quentale-workspace at bounding box center [592, 305] width 1184 height 610
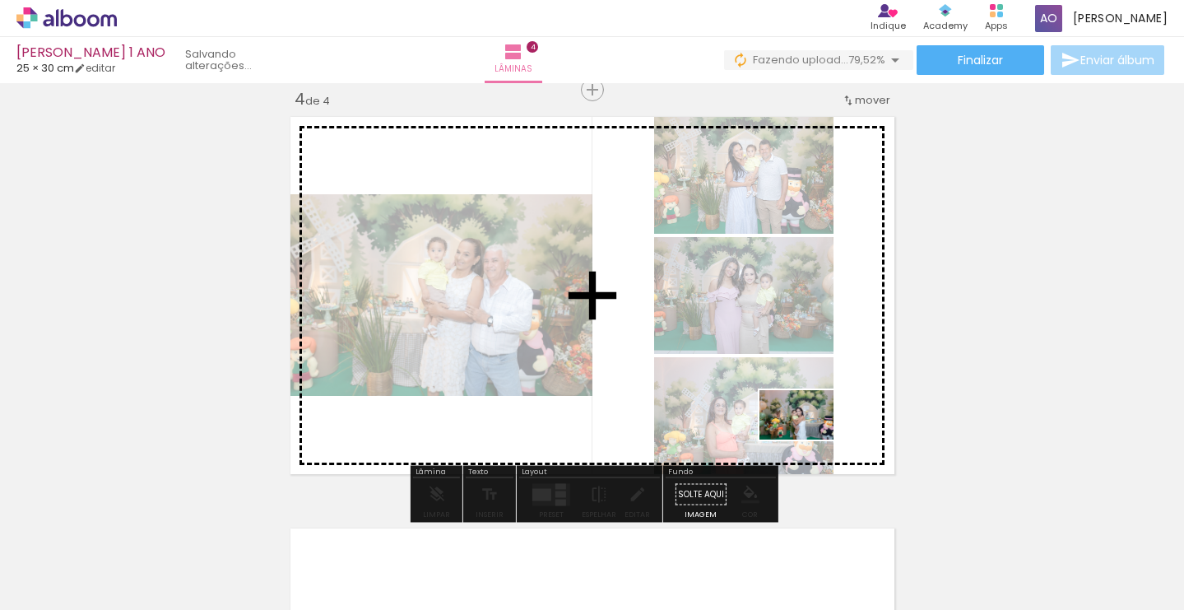
drag, startPoint x: 968, startPoint y: 549, endPoint x: 809, endPoint y: 439, distance: 192.9
click at [809, 439] on quentale-workspace at bounding box center [592, 305] width 1184 height 610
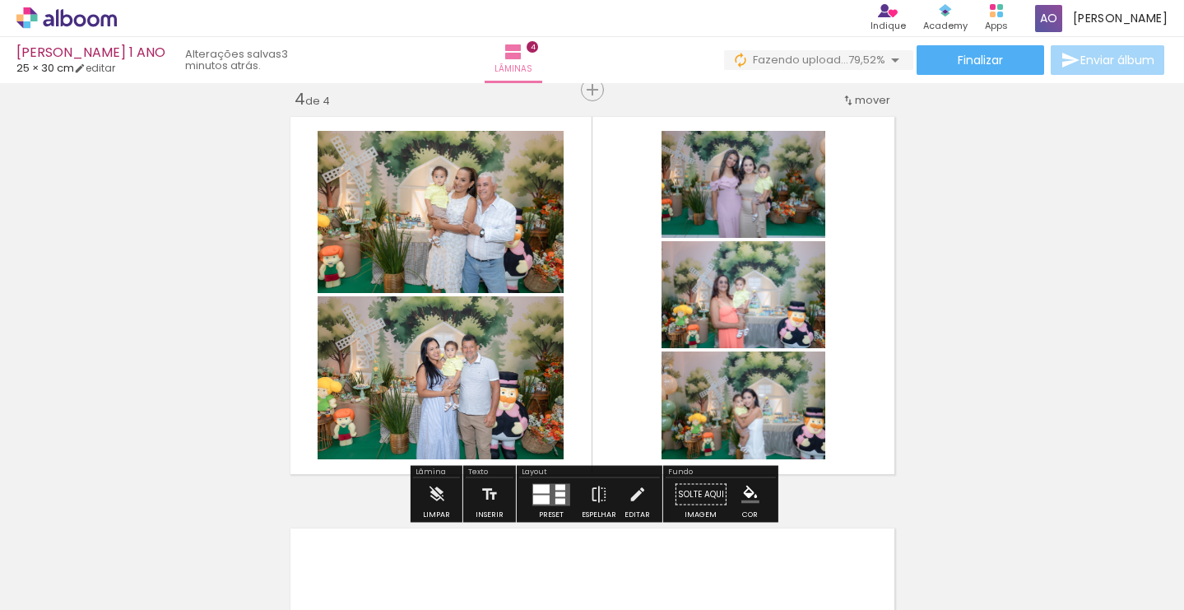
scroll to position [0, 592]
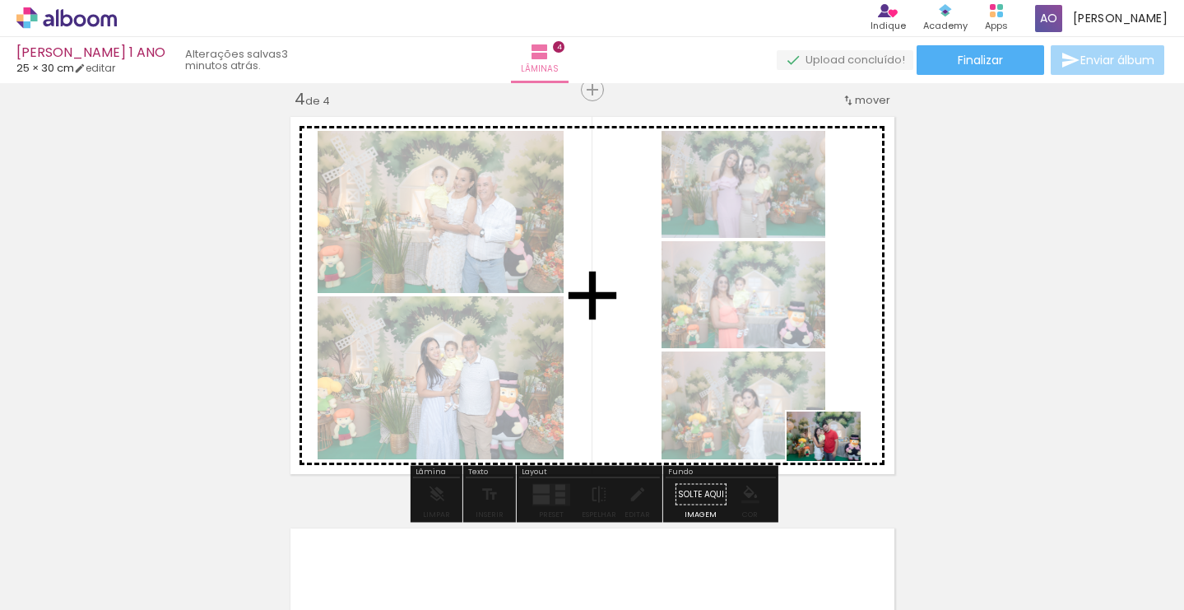
drag, startPoint x: 979, startPoint y: 569, endPoint x: 836, endPoint y: 461, distance: 179.7
click at [836, 461] on quentale-workspace at bounding box center [592, 305] width 1184 height 610
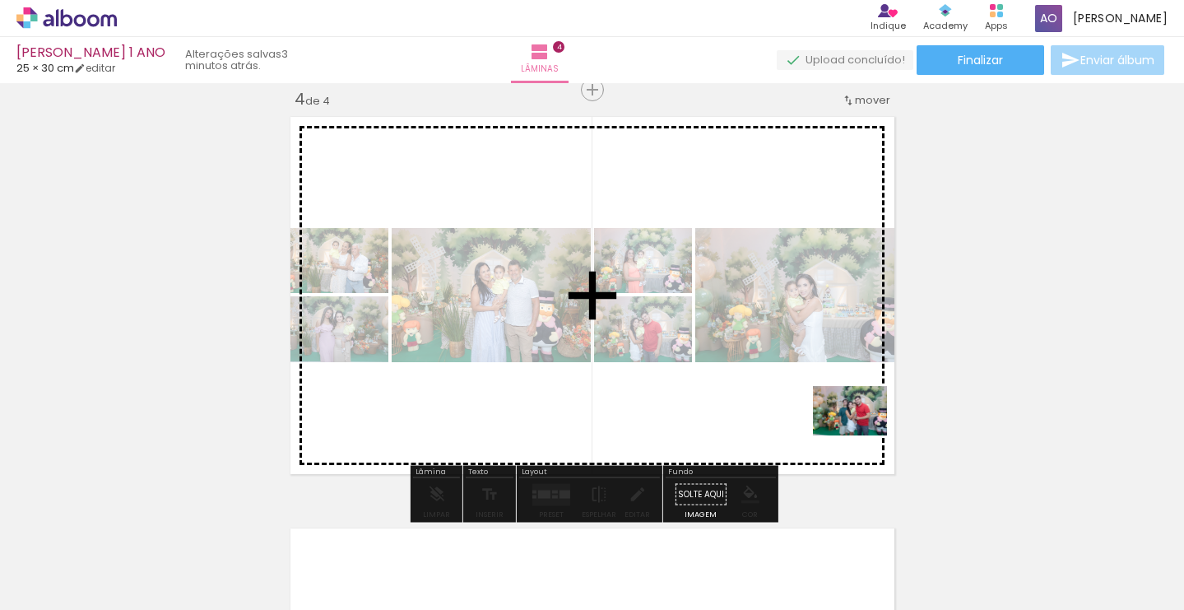
drag, startPoint x: 1027, startPoint y: 538, endPoint x: 862, endPoint y: 435, distance: 194.1
click at [862, 435] on quentale-workspace at bounding box center [592, 305] width 1184 height 610
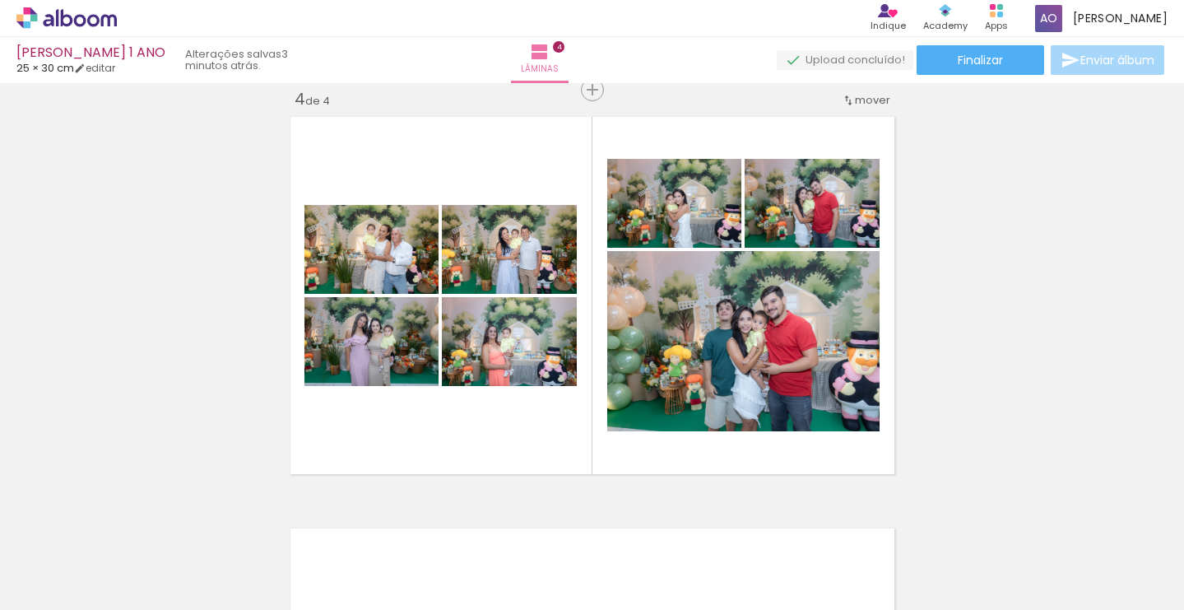
scroll to position [0, 1031]
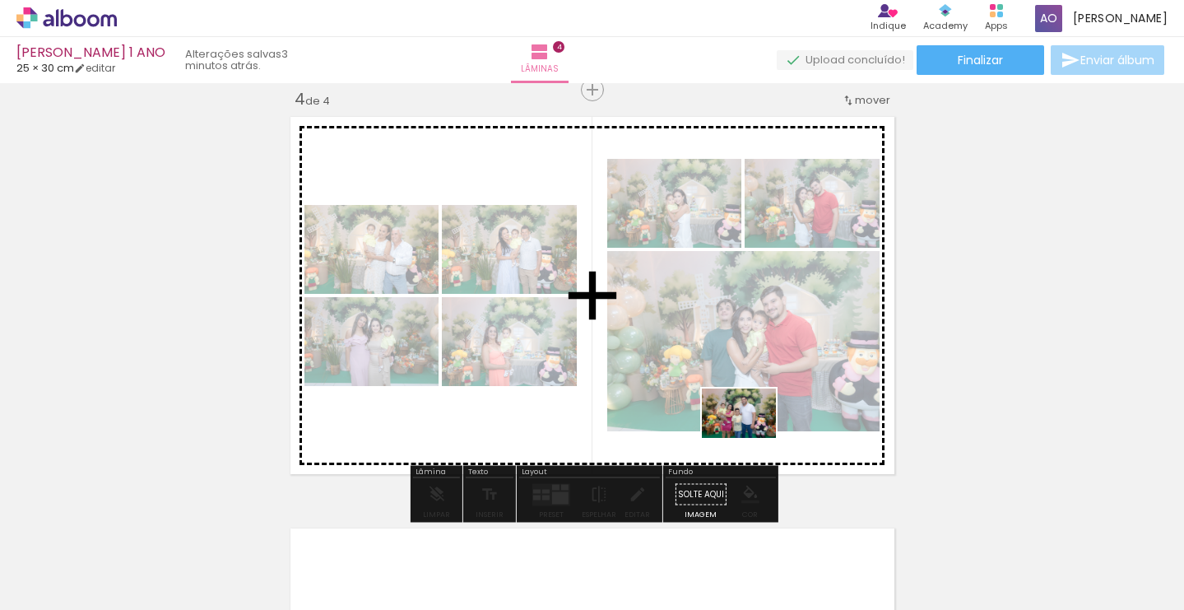
drag, startPoint x: 810, startPoint y: 561, endPoint x: 751, endPoint y: 435, distance: 138.8
click at [751, 435] on quentale-workspace at bounding box center [592, 305] width 1184 height 610
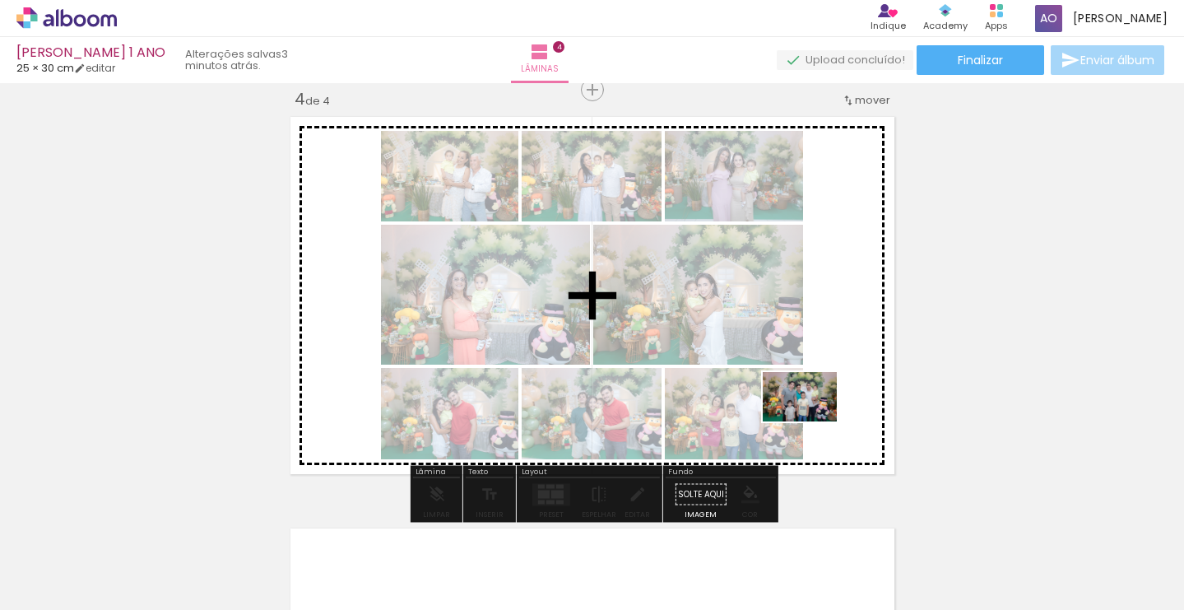
drag, startPoint x: 910, startPoint y: 560, endPoint x: 903, endPoint y: 517, distance: 43.4
click at [808, 415] on quentale-workspace at bounding box center [592, 305] width 1184 height 610
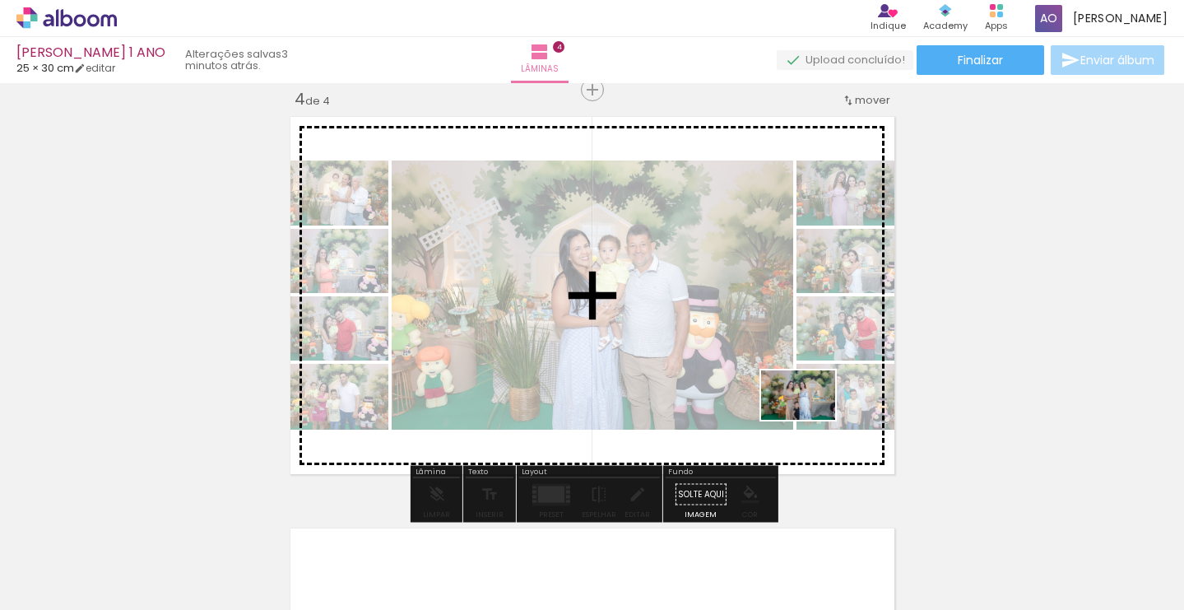
drag, startPoint x: 939, startPoint y: 524, endPoint x: 810, endPoint y: 420, distance: 165.5
click at [810, 420] on quentale-workspace at bounding box center [592, 305] width 1184 height 610
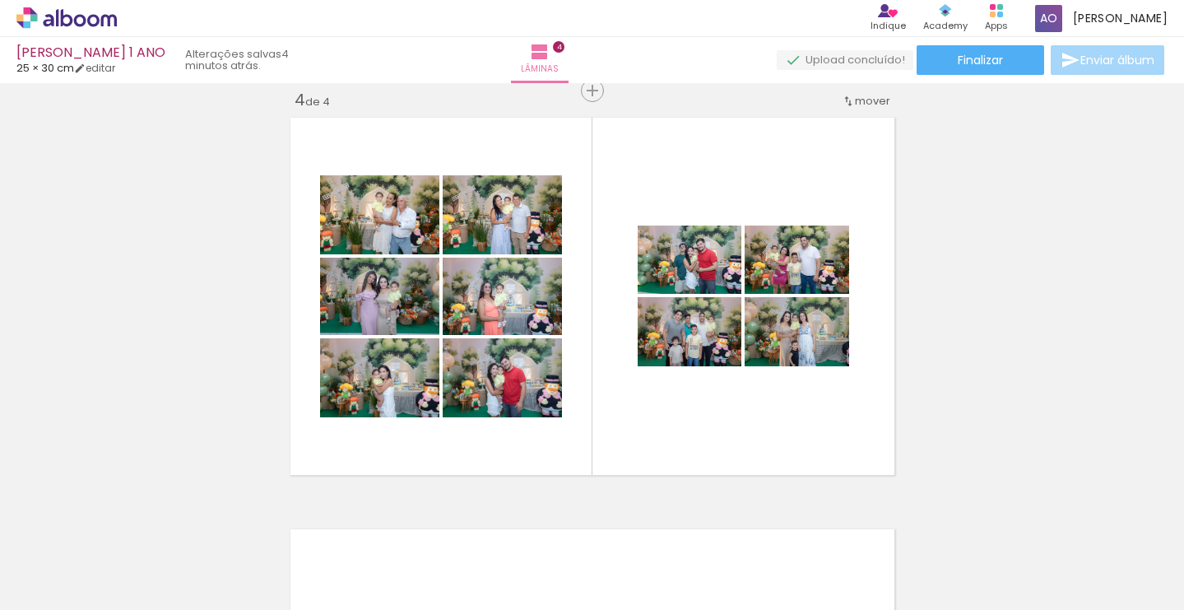
scroll to position [0, 1318]
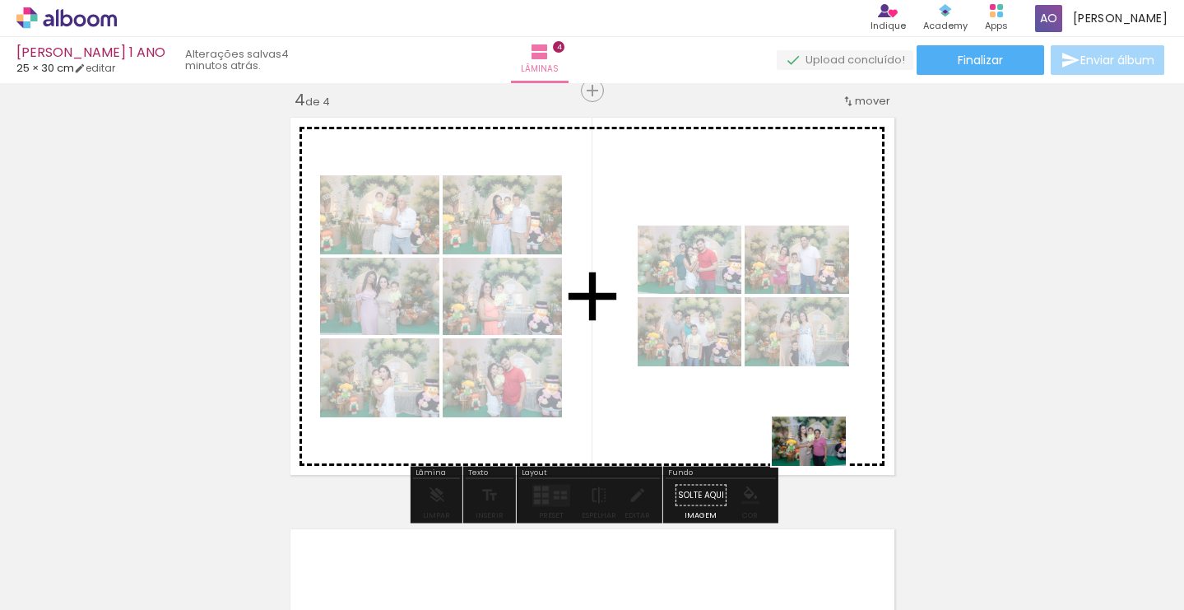
drag, startPoint x: 806, startPoint y: 574, endPoint x: 821, endPoint y: 460, distance: 115.4
click at [821, 460] on quentale-workspace at bounding box center [592, 305] width 1184 height 610
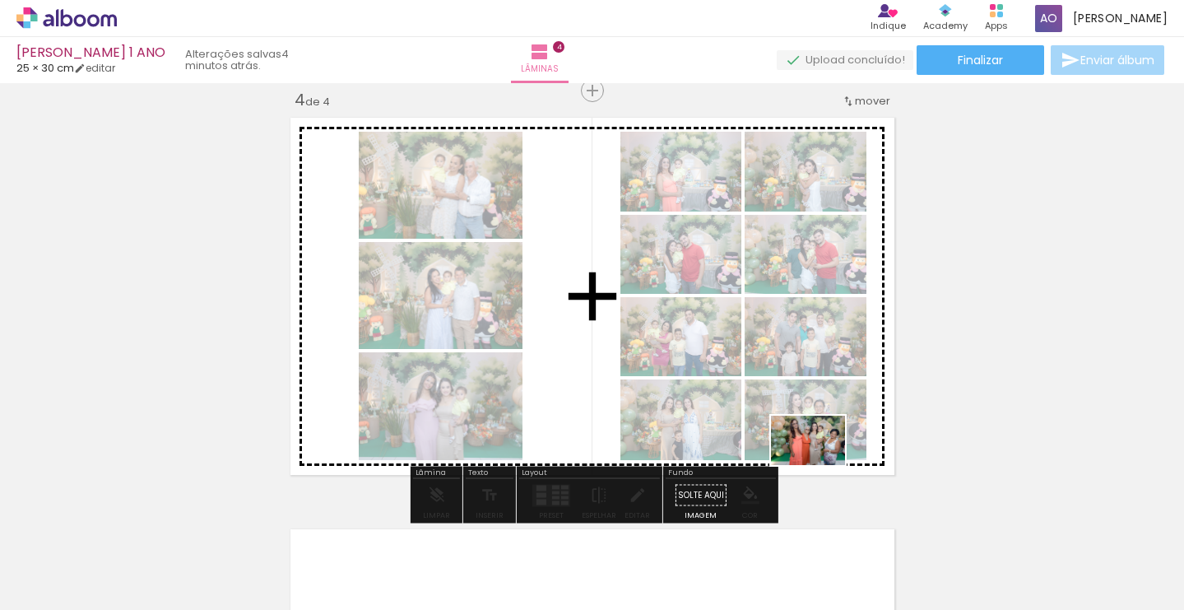
drag, startPoint x: 885, startPoint y: 545, endPoint x: 820, endPoint y: 465, distance: 102.9
click at [820, 465] on quentale-workspace at bounding box center [592, 305] width 1184 height 610
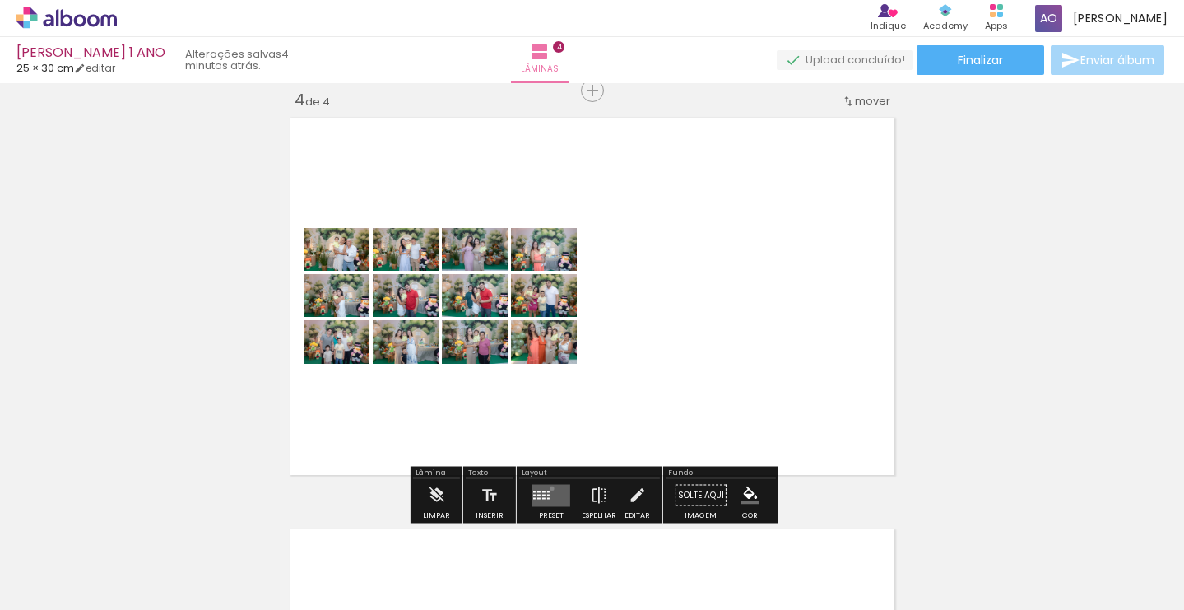
click at [548, 489] on quentale-layouter at bounding box center [551, 495] width 38 height 22
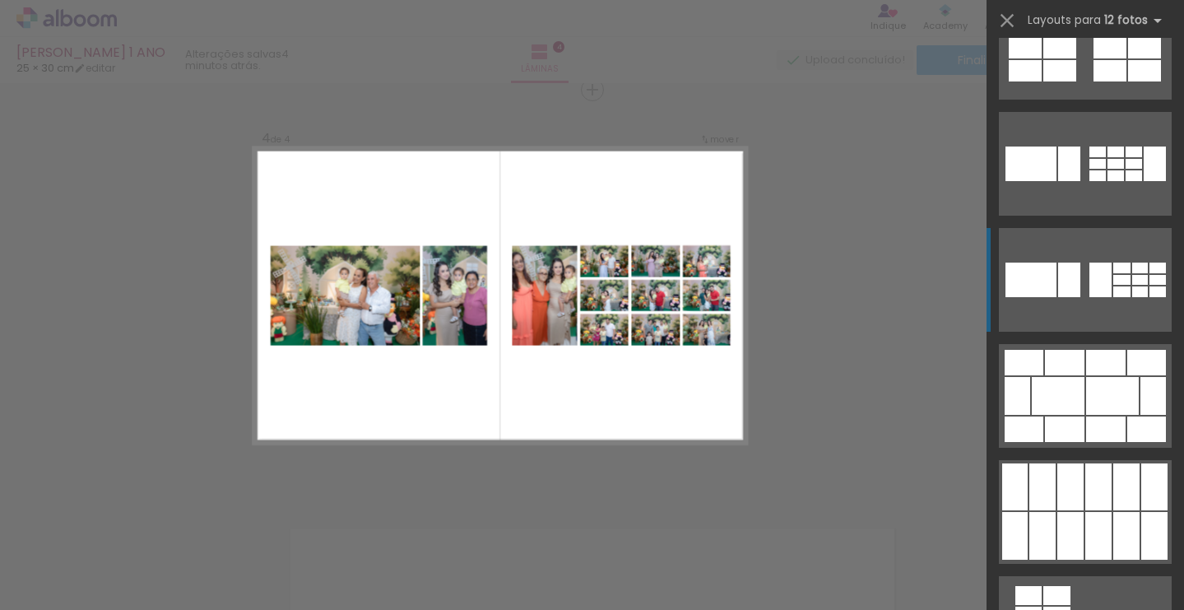
scroll to position [782, 0]
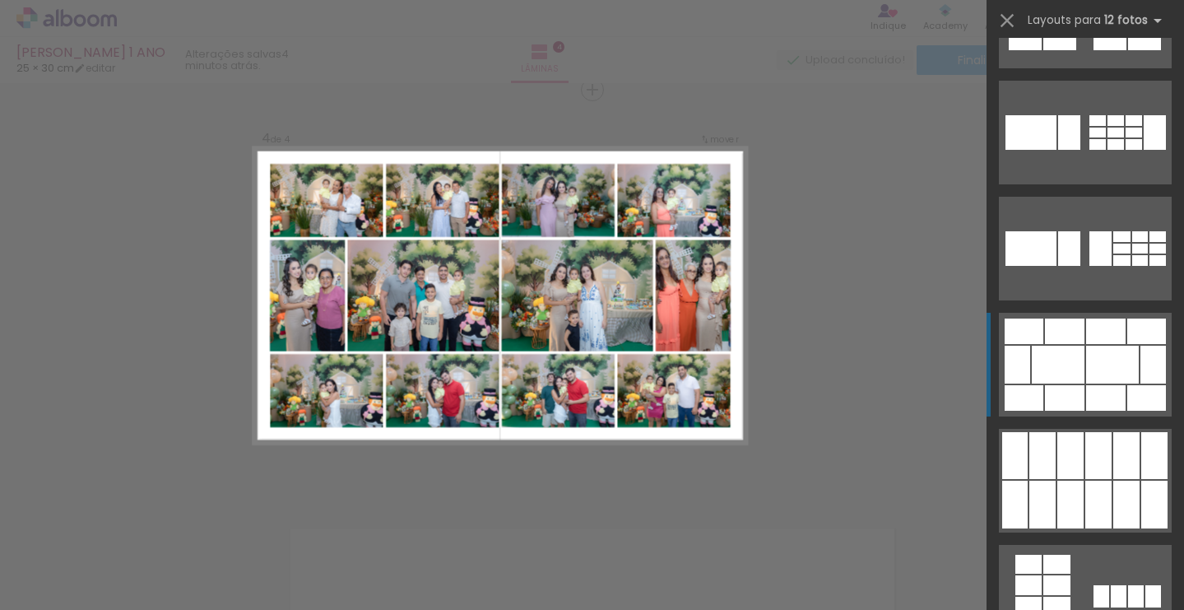
click at [1081, 336] on div at bounding box center [1064, 331] width 39 height 26
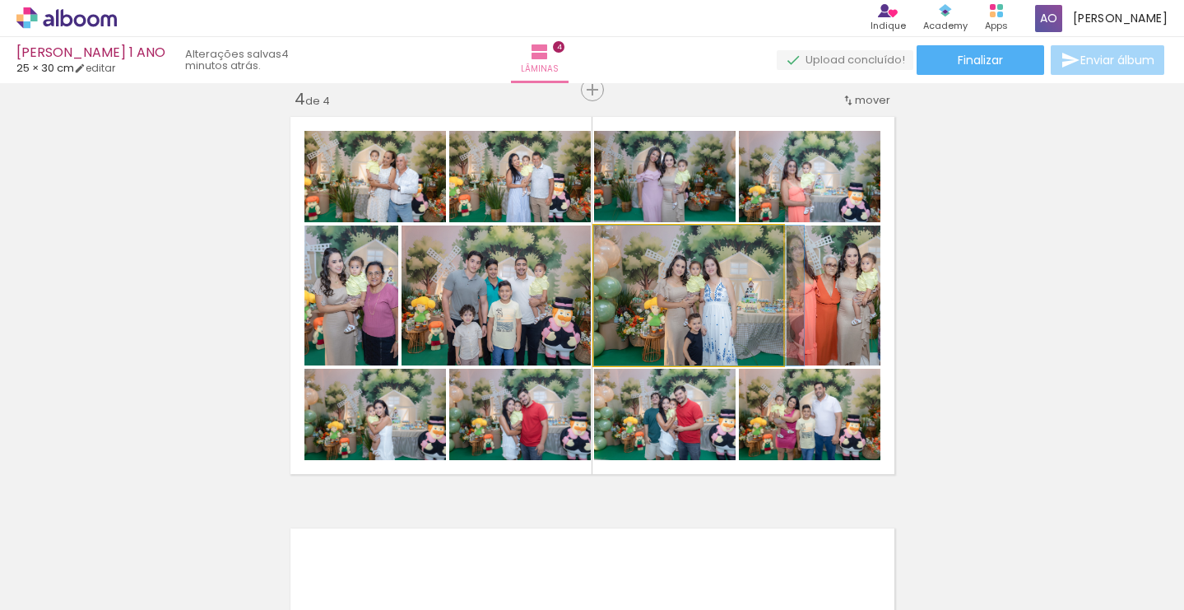
drag, startPoint x: 718, startPoint y: 331, endPoint x: 731, endPoint y: 327, distance: 13.6
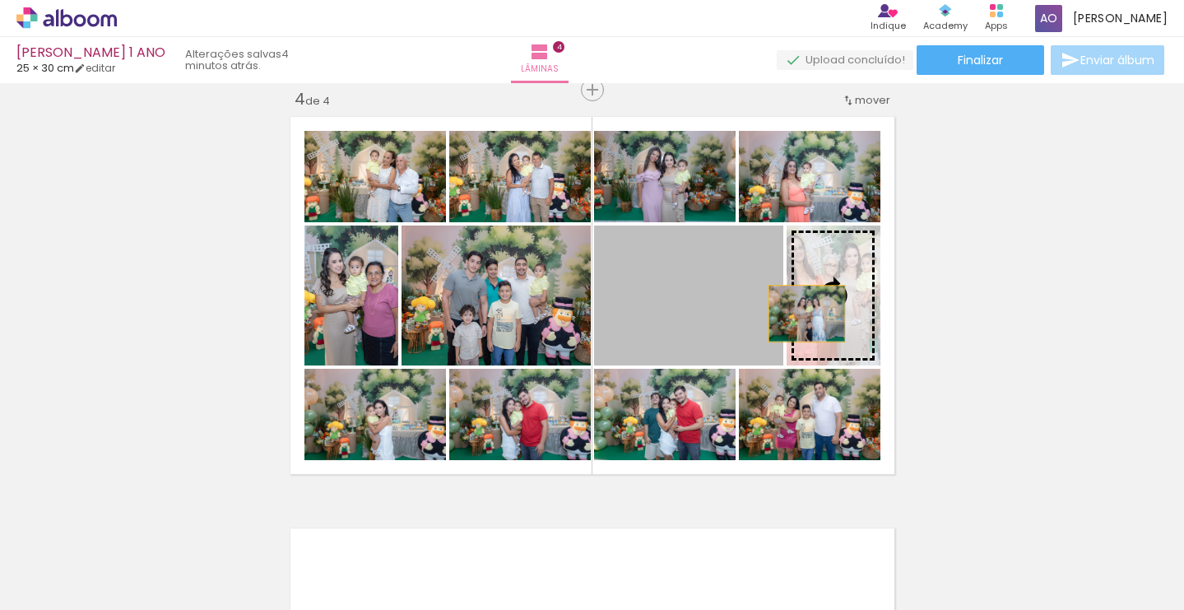
drag, startPoint x: 715, startPoint y: 319, endPoint x: 806, endPoint y: 313, distance: 91.5
click at [0, 0] on slot at bounding box center [0, 0] width 0 height 0
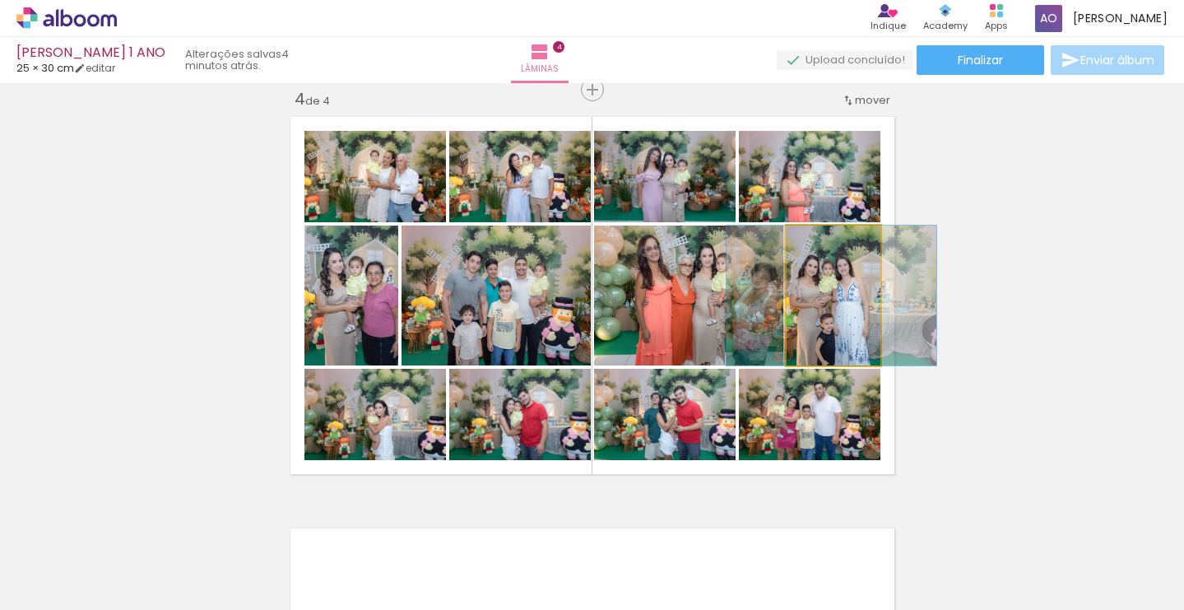
drag, startPoint x: 834, startPoint y: 323, endPoint x: 833, endPoint y: 312, distance: 10.8
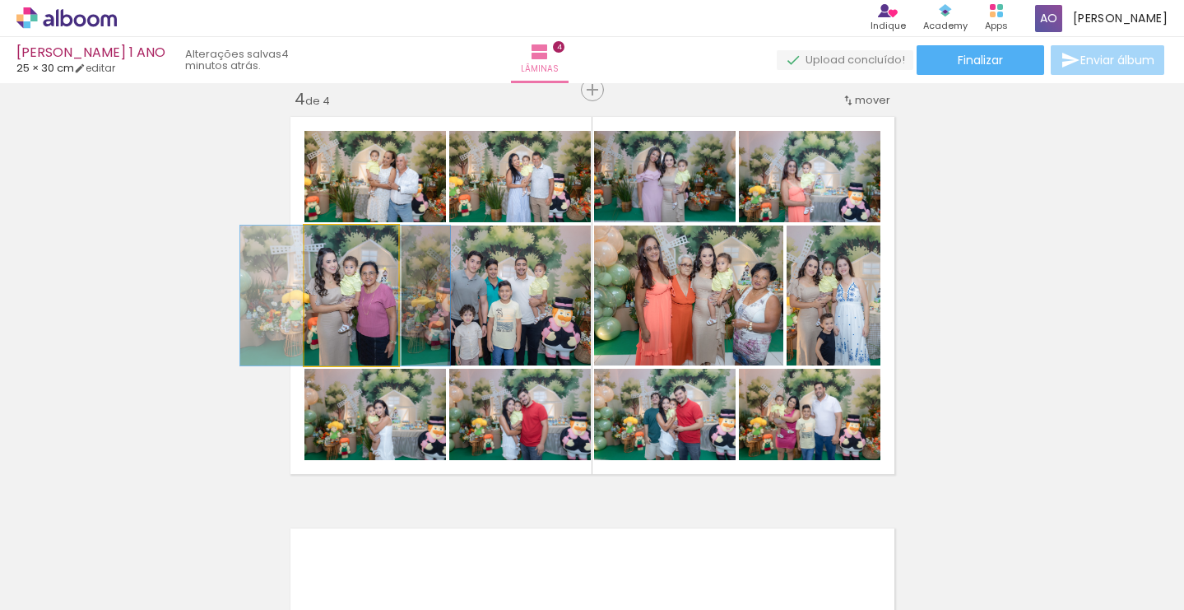
drag, startPoint x: 363, startPoint y: 314, endPoint x: 357, endPoint y: 308, distance: 8.7
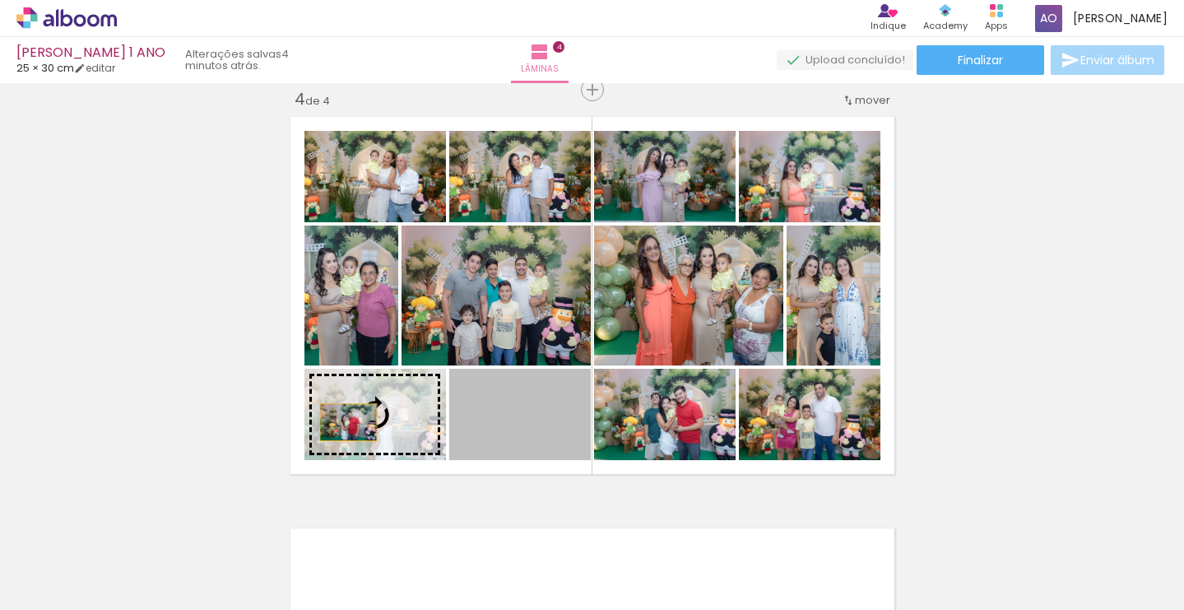
drag, startPoint x: 521, startPoint y: 424, endPoint x: 348, endPoint y: 422, distance: 172.8
click at [0, 0] on slot at bounding box center [0, 0] width 0 height 0
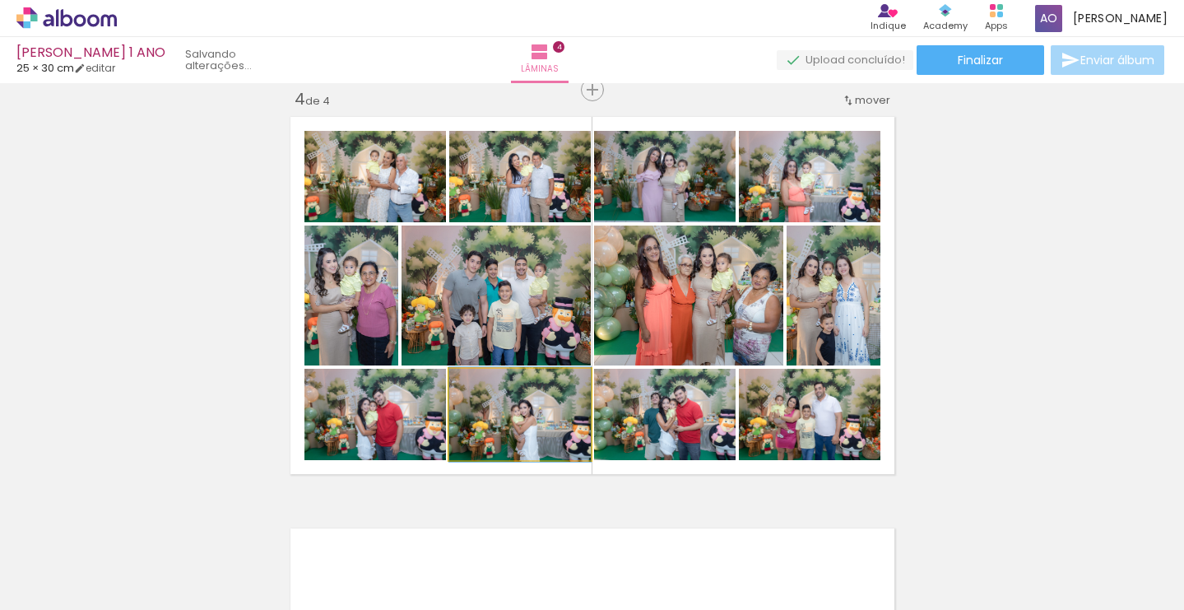
click at [0, 0] on slot at bounding box center [0, 0] width 0 height 0
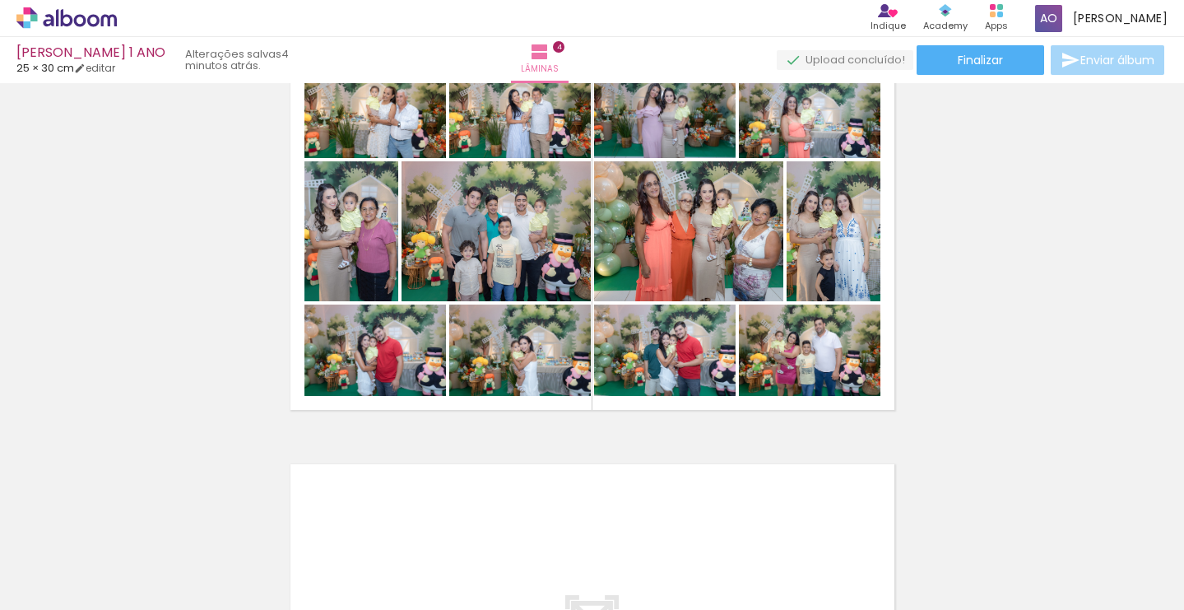
scroll to position [1326, 0]
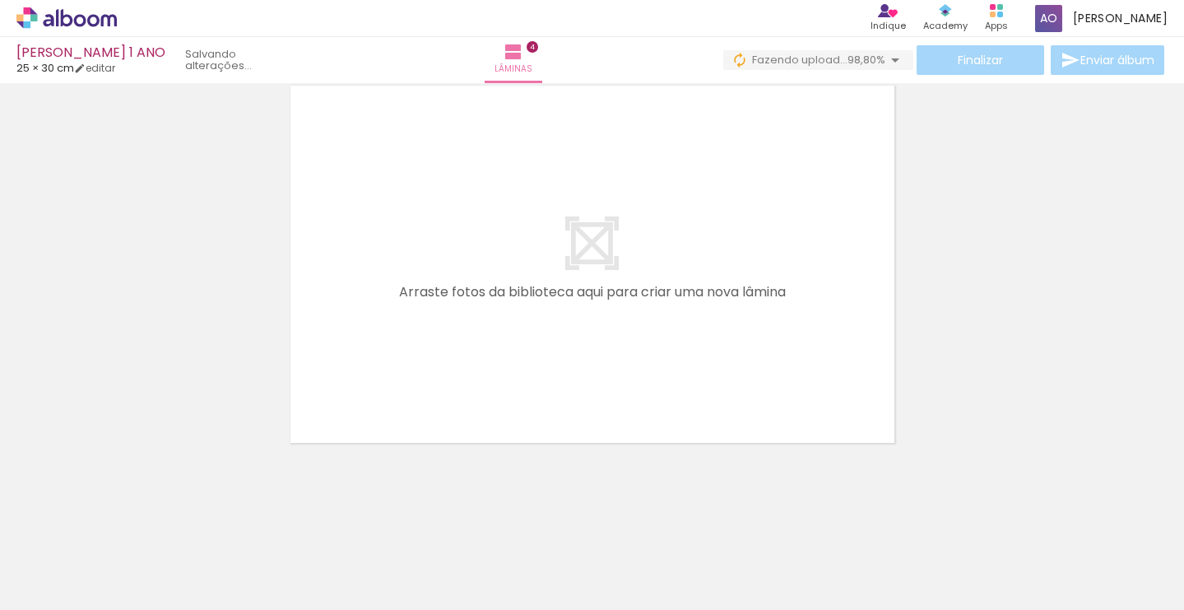
scroll to position [1698, 0]
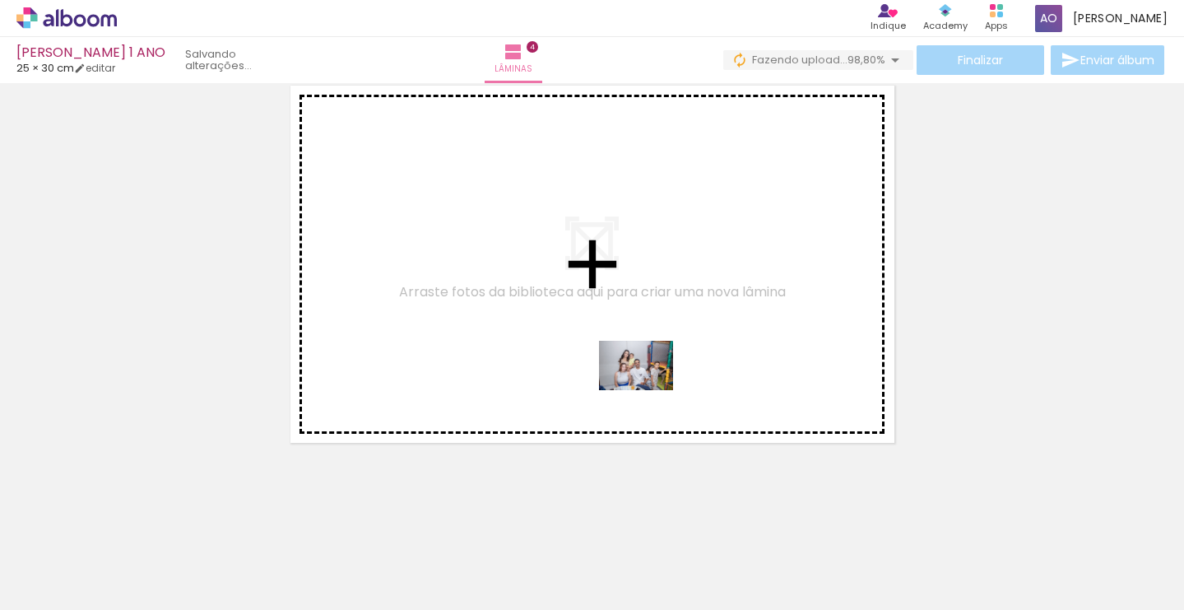
drag, startPoint x: 976, startPoint y: 570, endPoint x: 863, endPoint y: 518, distance: 124.4
click at [648, 389] on quentale-workspace at bounding box center [592, 305] width 1184 height 610
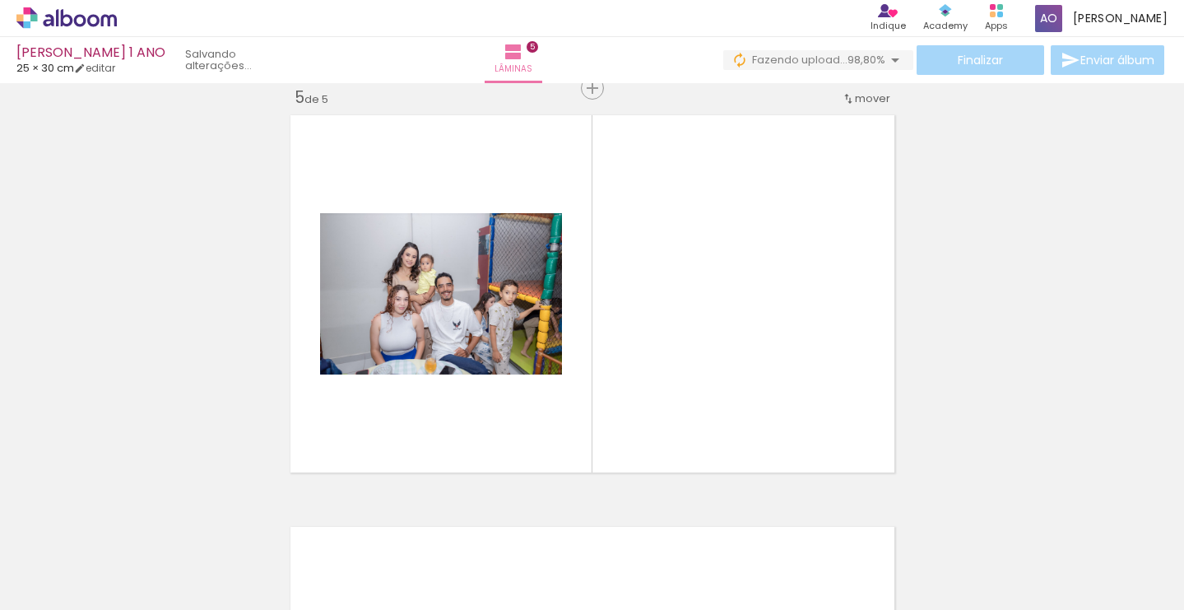
scroll to position [1666, 0]
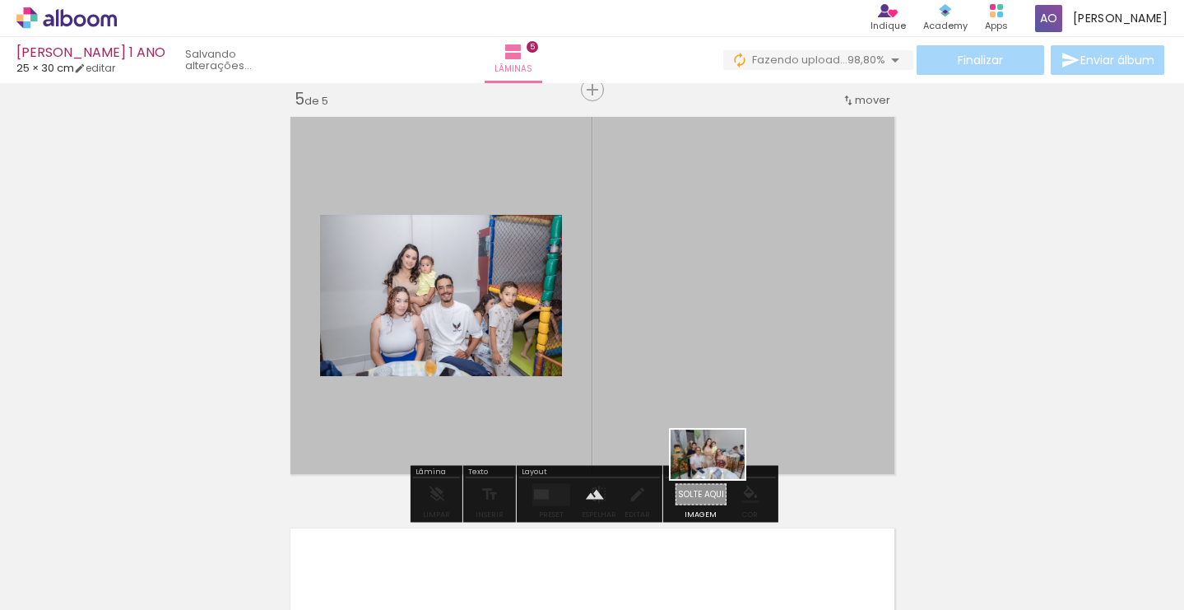
drag, startPoint x: 1047, startPoint y: 576, endPoint x: 726, endPoint y: 460, distance: 342.0
click at [700, 462] on quentale-workspace at bounding box center [592, 305] width 1184 height 610
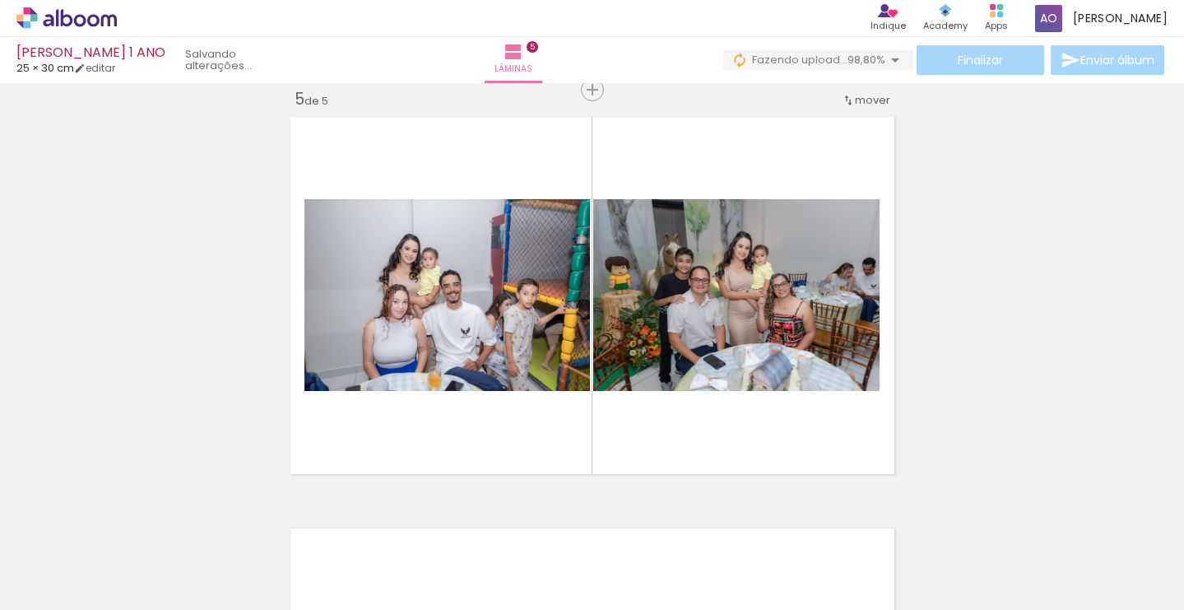
scroll to position [0, 2382]
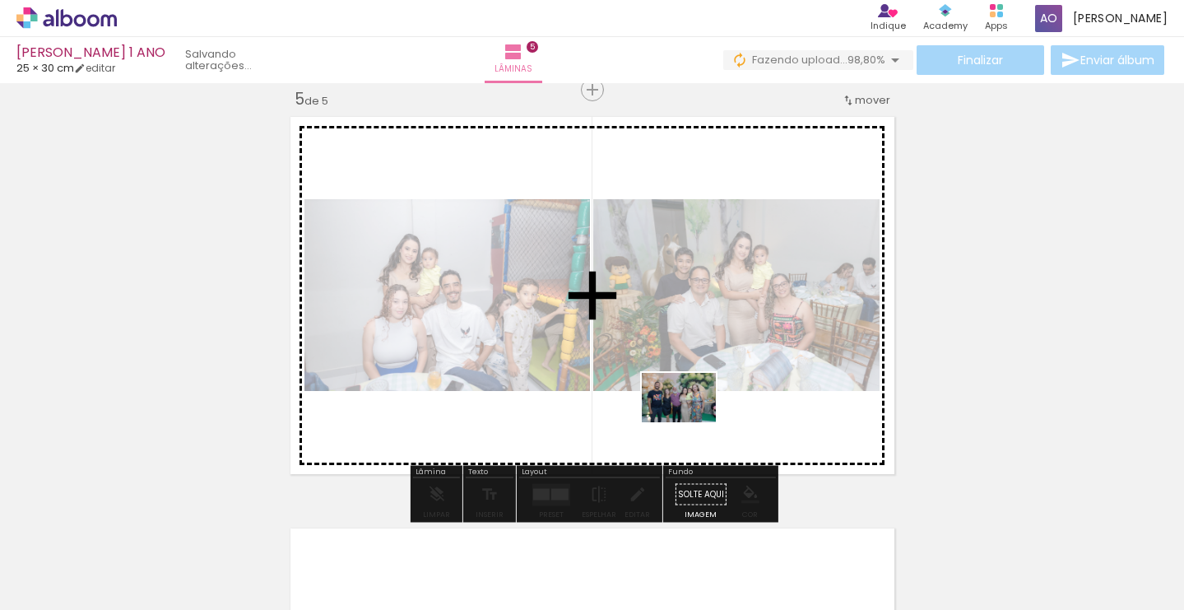
drag, startPoint x: 733, startPoint y: 572, endPoint x: 690, endPoint y: 406, distance: 170.8
click at [690, 406] on quentale-workspace at bounding box center [592, 305] width 1184 height 610
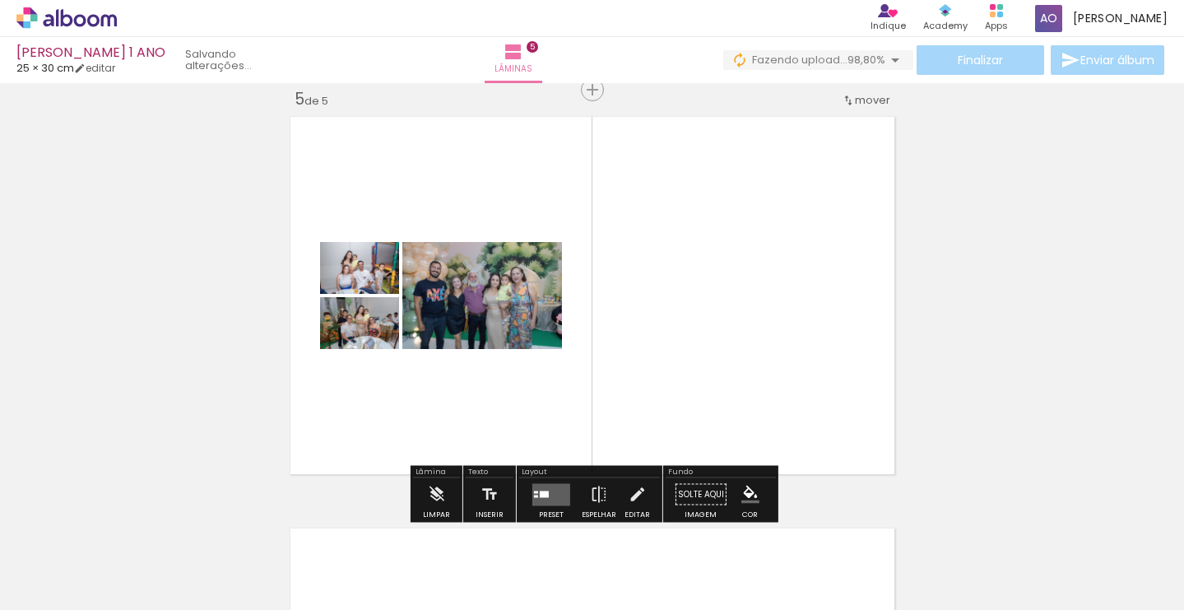
scroll to position [0, 0]
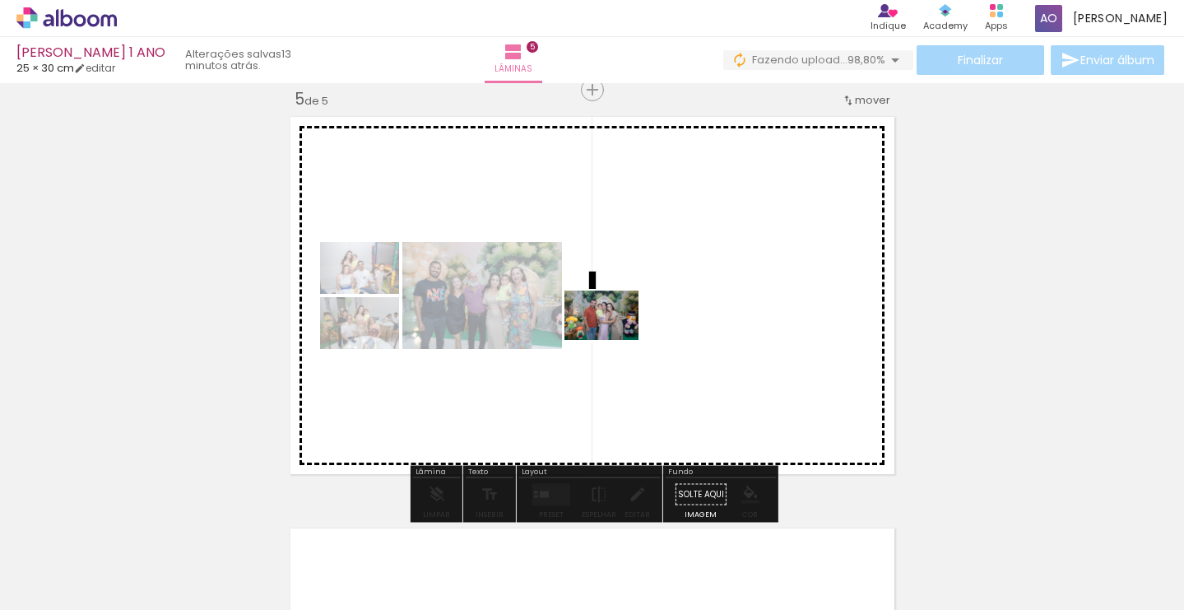
drag, startPoint x: 1105, startPoint y: 571, endPoint x: 613, endPoint y: 339, distance: 544.0
click at [613, 339] on quentale-workspace at bounding box center [592, 305] width 1184 height 610
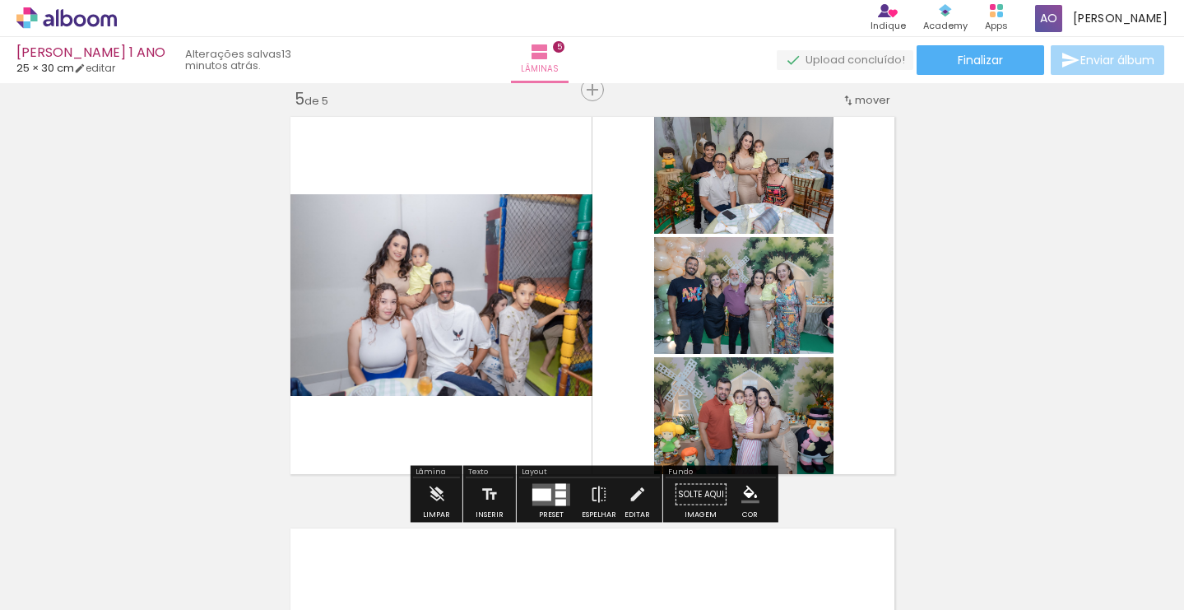
scroll to position [0, 2942]
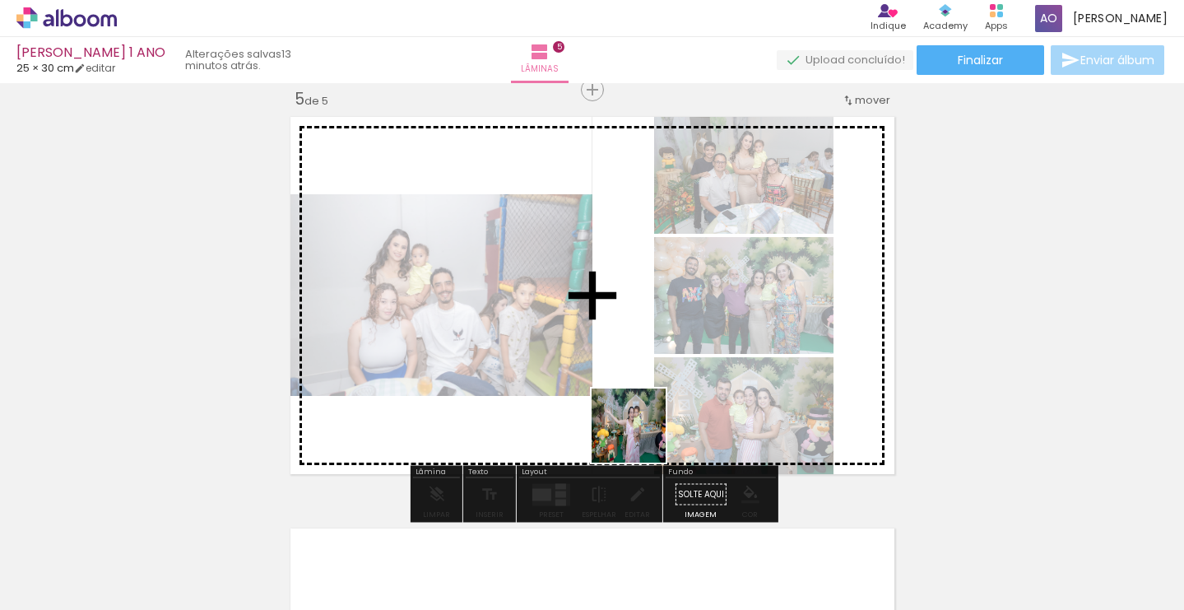
drag, startPoint x: 651, startPoint y: 555, endPoint x: 636, endPoint y: 402, distance: 153.8
click at [636, 402] on quentale-workspace at bounding box center [592, 305] width 1184 height 610
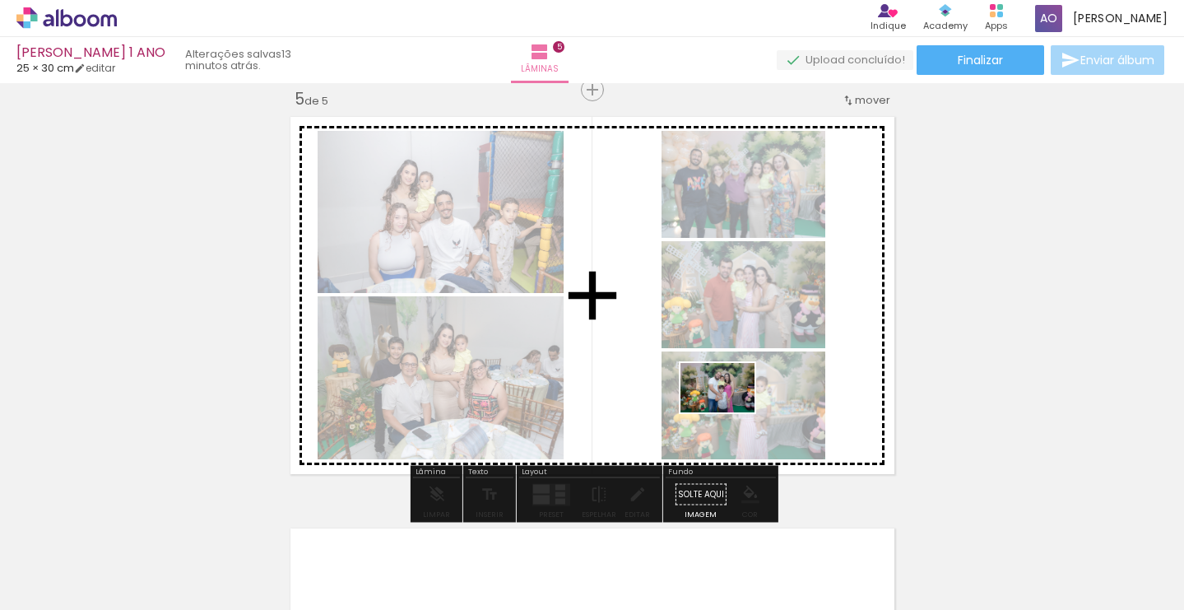
drag, startPoint x: 729, startPoint y: 550, endPoint x: 730, endPoint y: 412, distance: 137.4
click at [730, 412] on quentale-workspace at bounding box center [592, 305] width 1184 height 610
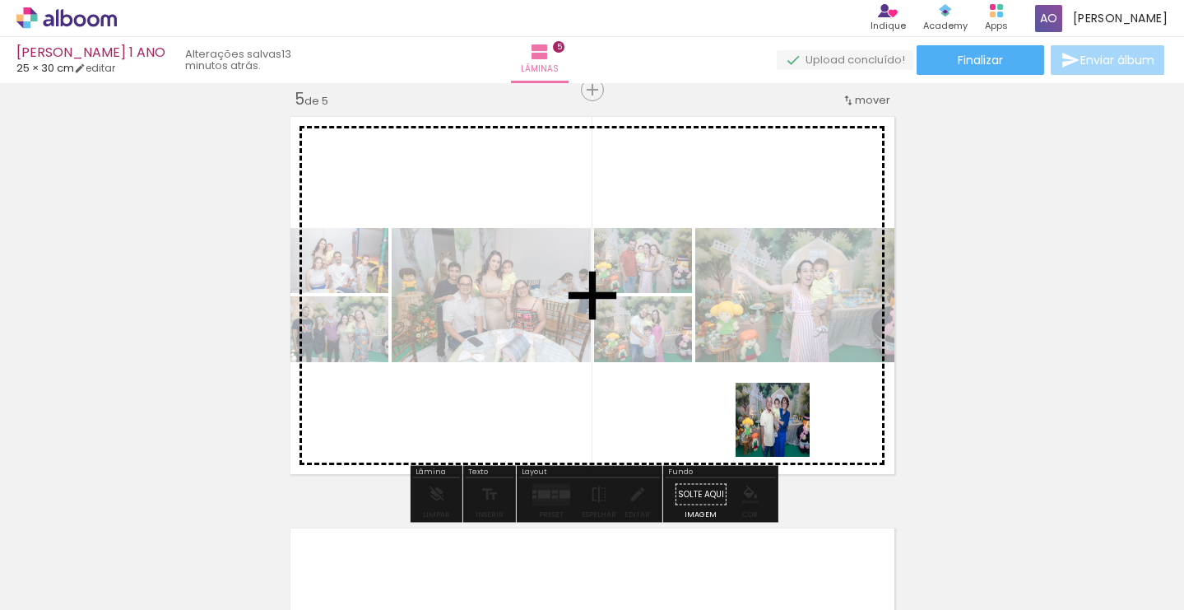
click at [780, 420] on quentale-workspace at bounding box center [592, 305] width 1184 height 610
